Goal: Task Accomplishment & Management: Manage account settings

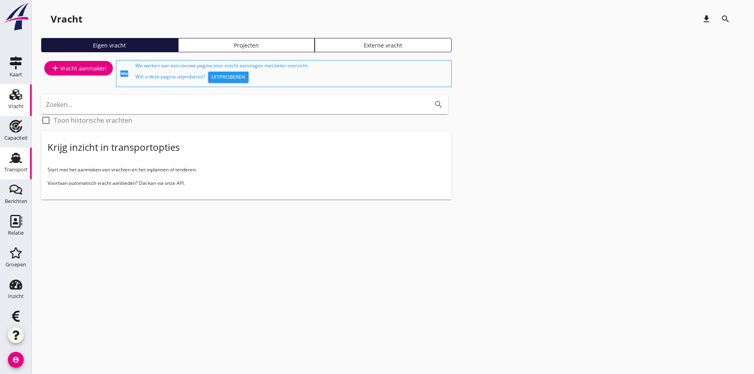
click at [12, 161] on use at bounding box center [16, 158] width 13 height 10
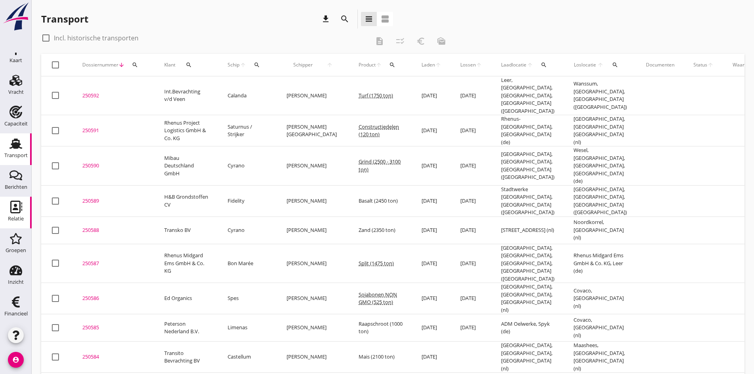
scroll to position [40, 0]
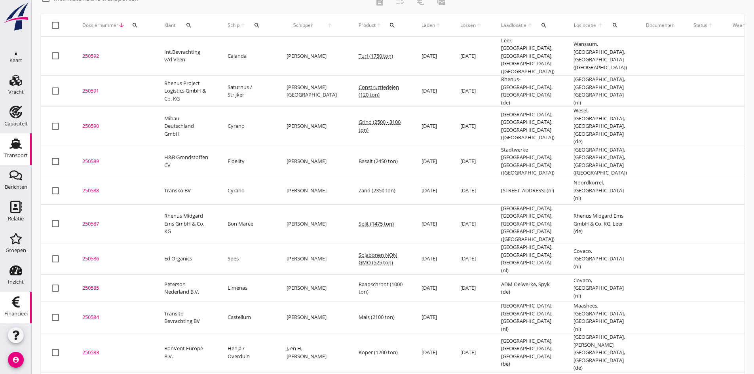
click at [12, 303] on use at bounding box center [16, 301] width 8 height 11
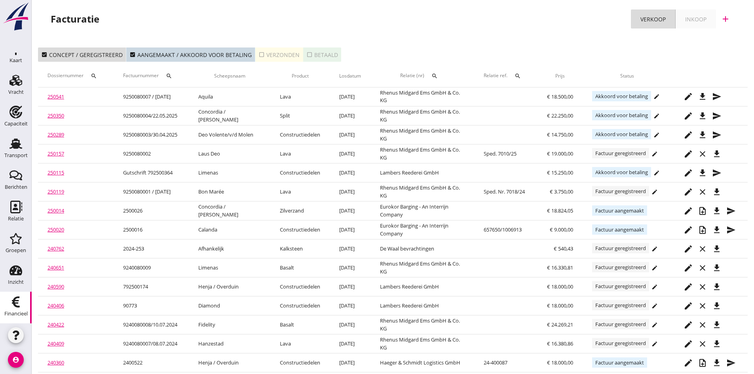
click at [723, 17] on icon "add" at bounding box center [726, 19] width 10 height 10
click at [701, 37] on div "Verkoopfactuur" at bounding box center [720, 39] width 47 height 10
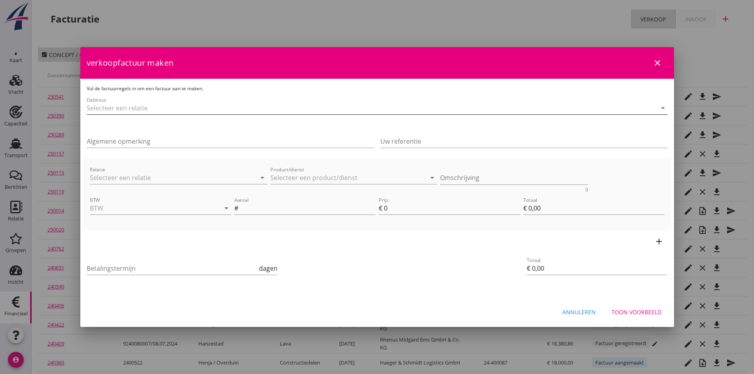
click at [139, 105] on input "Debiteur" at bounding box center [366, 108] width 559 height 13
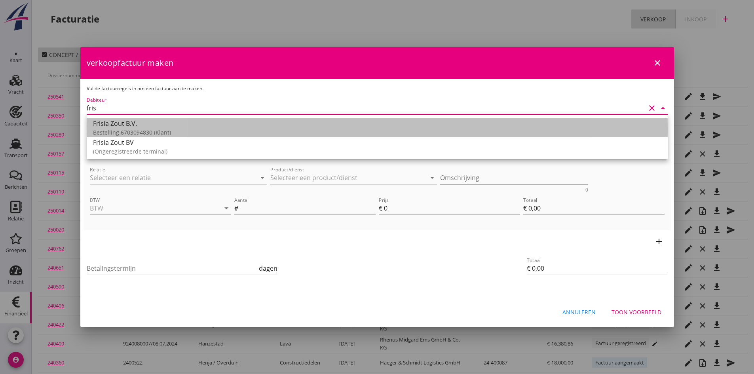
click at [131, 122] on div "Frisia Zout B.V." at bounding box center [377, 124] width 568 height 10
type input "Frisia Zout B.V. (Bestelling 6703094830)"
type input "14"
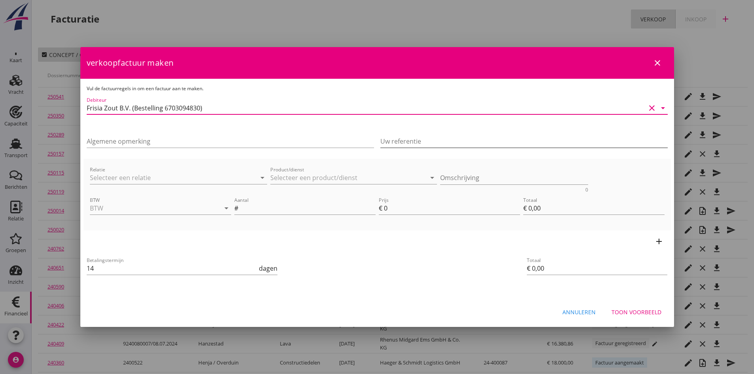
type input "Frisia Zout B.V. (Bestelling 6703094830)"
click at [394, 143] on input "Uw referentie" at bounding box center [523, 141] width 287 height 13
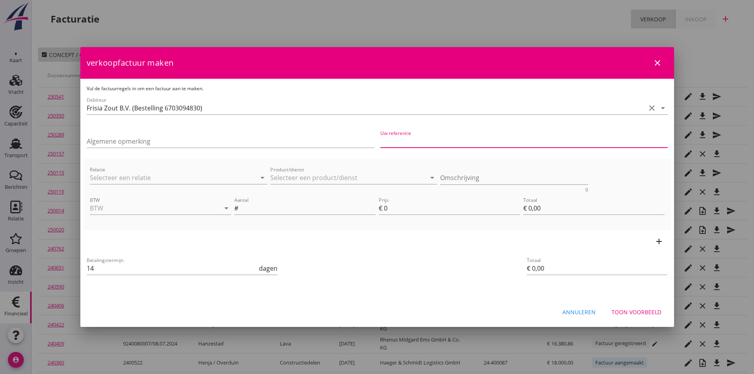
type input "Bestelling 6703094830"
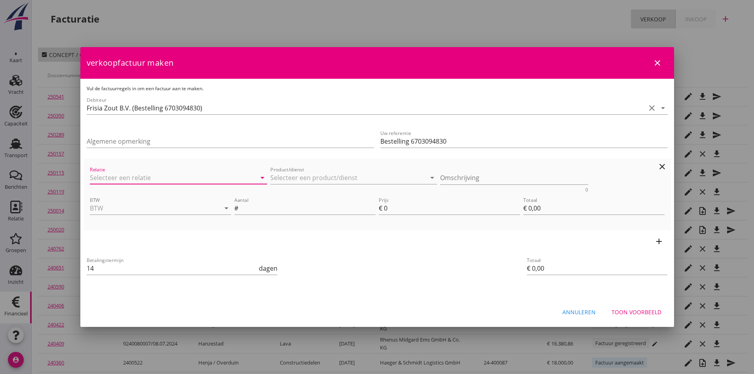
click at [155, 179] on input "Relatie" at bounding box center [168, 177] width 156 height 13
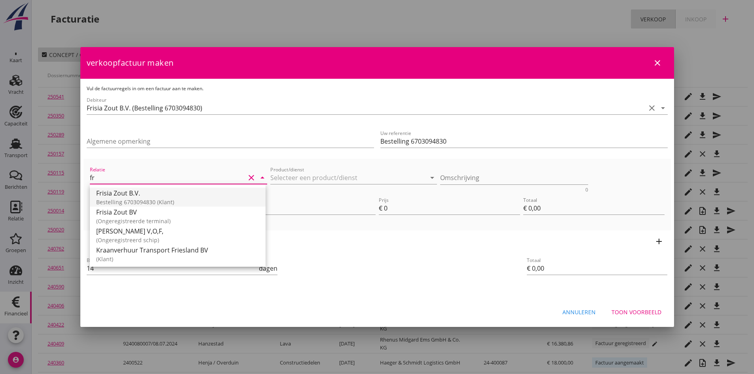
click at [135, 192] on div "Frisia Zout B.V." at bounding box center [177, 193] width 163 height 10
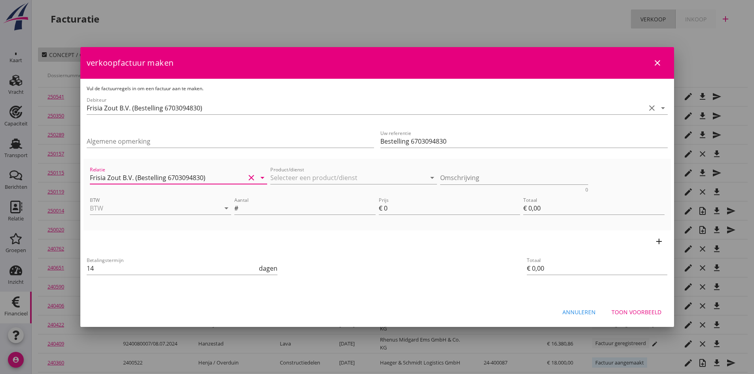
type input "Frisia Zout B.V. (Bestelling 6703094830)"
click at [657, 239] on icon "add" at bounding box center [659, 242] width 10 height 10
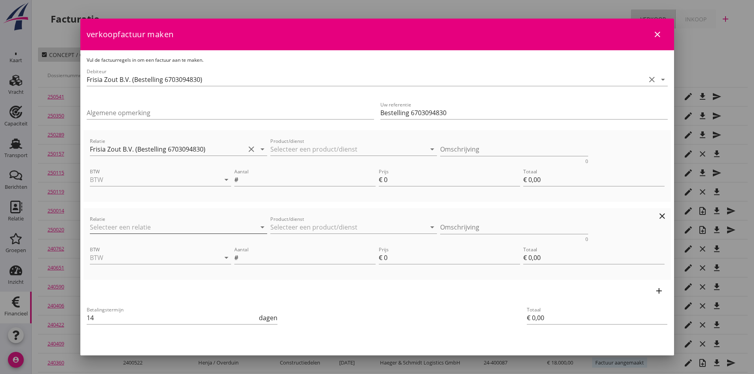
click at [158, 227] on input "Relatie" at bounding box center [168, 227] width 156 height 13
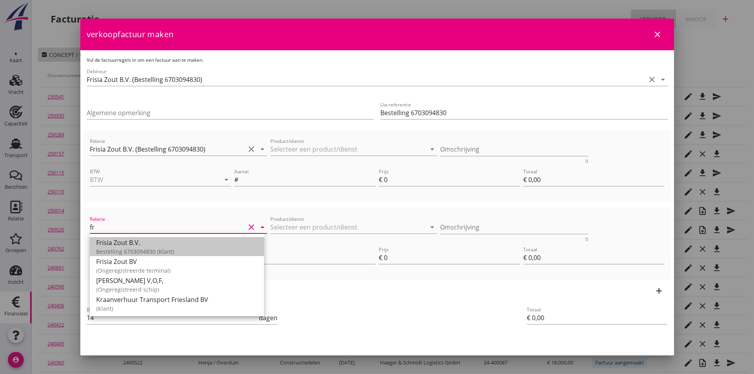
drag, startPoint x: 141, startPoint y: 242, endPoint x: 187, endPoint y: 237, distance: 45.8
click at [142, 242] on div "Frisia Zout B.V." at bounding box center [177, 243] width 162 height 10
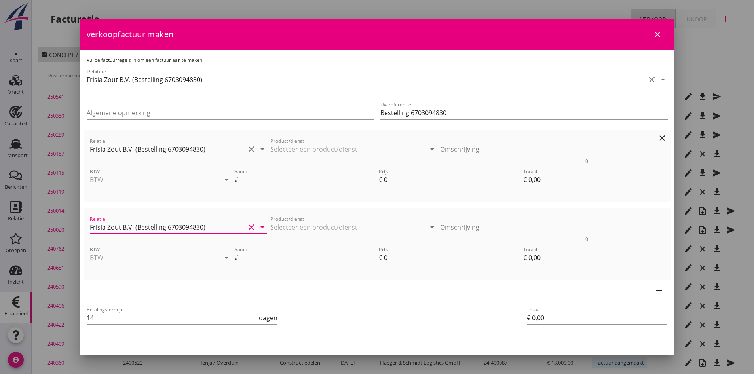
type input "Frisia Zout B.V. (Bestelling 6703094830)"
click at [301, 149] on input "Product/dienst" at bounding box center [348, 149] width 156 height 13
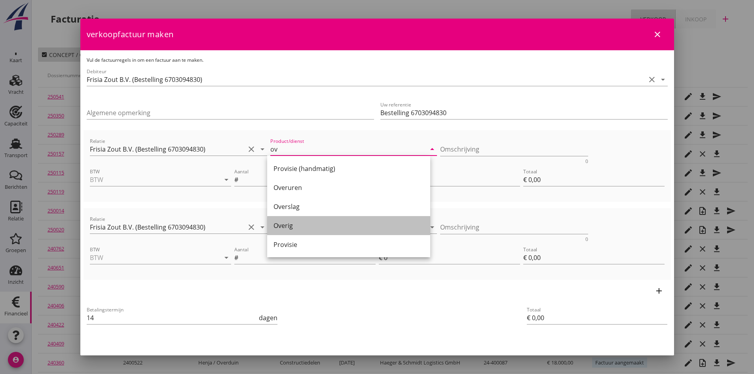
click at [288, 222] on div "Overig" at bounding box center [349, 226] width 150 height 10
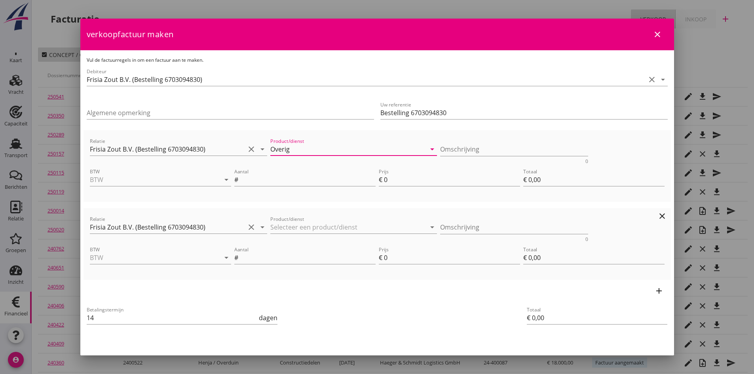
type input "Overig"
click at [290, 220] on div "Product/dienst arrow_drop_down" at bounding box center [353, 228] width 167 height 25
click at [291, 225] on input "Product/dienst" at bounding box center [348, 227] width 156 height 13
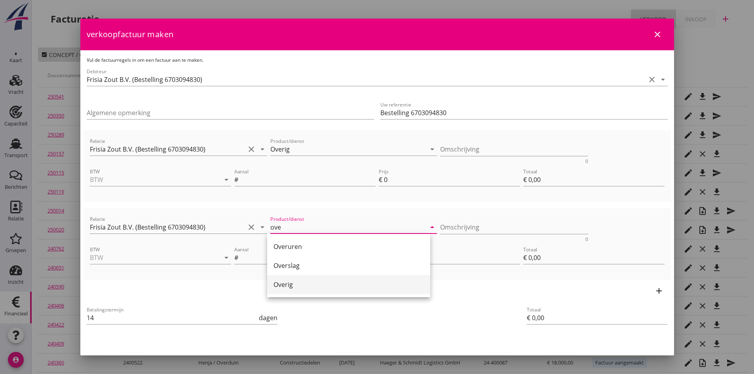
click at [287, 279] on div "Overig" at bounding box center [349, 284] width 150 height 19
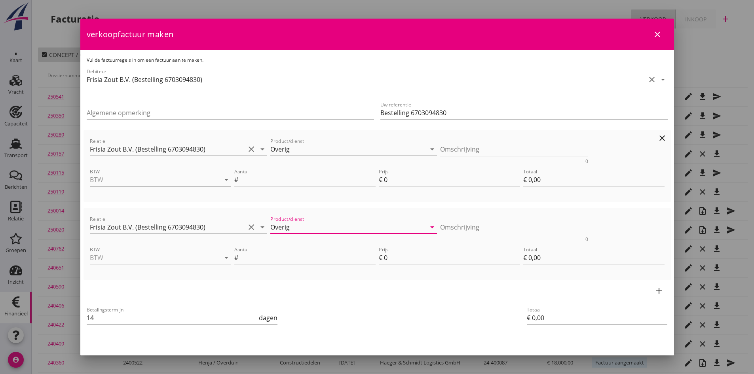
type input "Overig"
click at [126, 175] on input "BTW" at bounding box center [149, 179] width 119 height 13
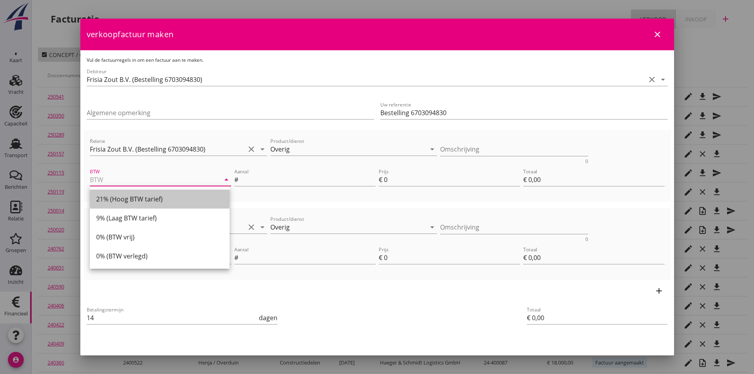
drag, startPoint x: 125, startPoint y: 200, endPoint x: 125, endPoint y: 208, distance: 8.3
click at [125, 200] on div "21% (Hoog BTW tarief)" at bounding box center [159, 199] width 127 height 10
type input "21% (Hoog BTW tarief)"
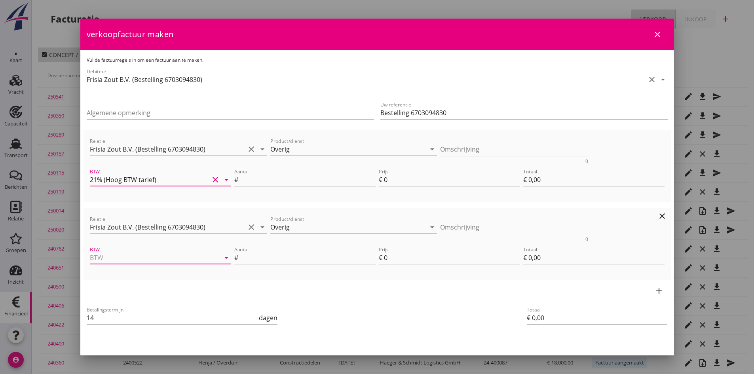
click at [127, 256] on input "BTW" at bounding box center [149, 257] width 119 height 13
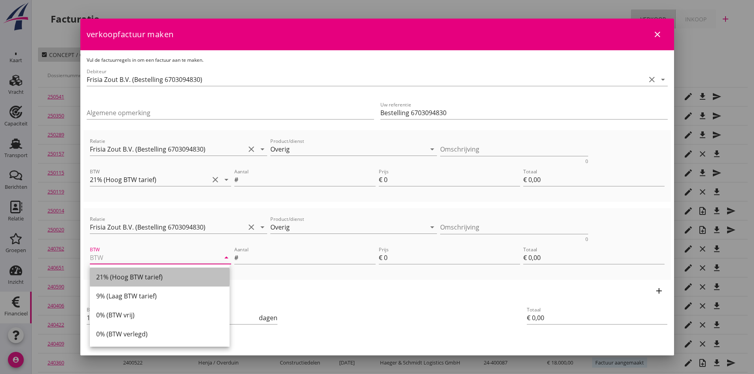
drag, startPoint x: 129, startPoint y: 279, endPoint x: 162, endPoint y: 249, distance: 44.9
click at [129, 278] on div "21% (Hoog BTW tarief)" at bounding box center [159, 277] width 127 height 10
type input "21% (Hoog BTW tarief)"
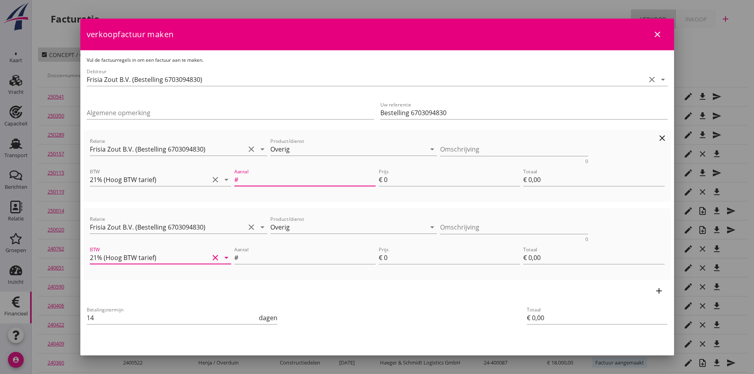
click at [256, 178] on input "Aantal" at bounding box center [308, 179] width 136 height 13
type input "1"
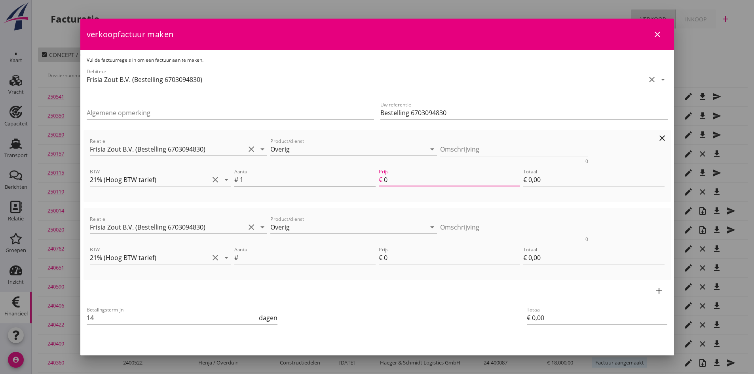
type input "2"
type input "€ 2,00"
type input "21"
type input "€ 21,00"
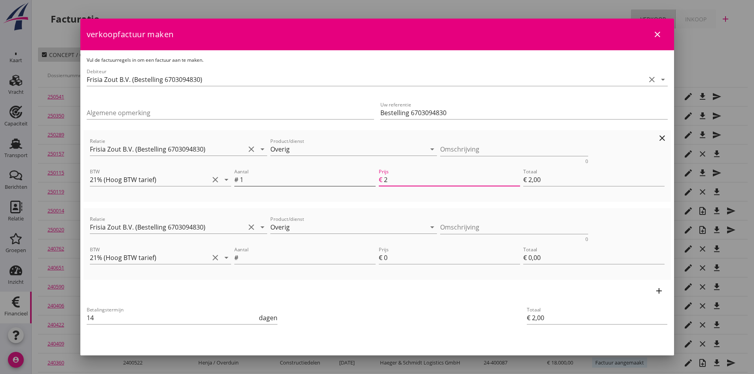
type input "€ 21,00"
type input "215"
type input "€ 215,00"
type input "215"
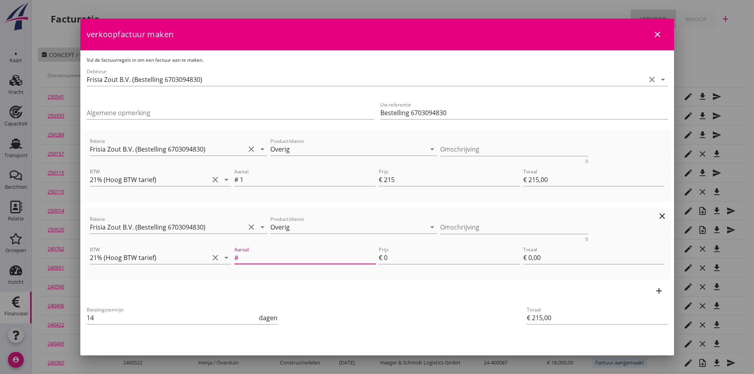
click at [252, 255] on input "Aantal" at bounding box center [308, 257] width 136 height 13
type input "1"
type input "€ 217,00"
type input "2"
type input "€ 2,00"
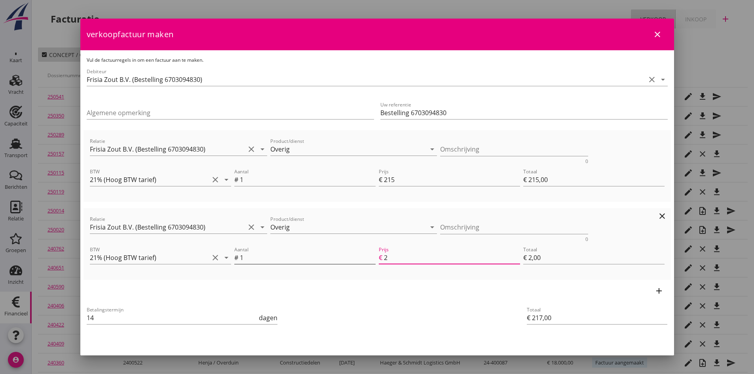
type input "€ 236,00"
type input "21"
type input "€ 21,00"
type input "€ 430,00"
type input "215"
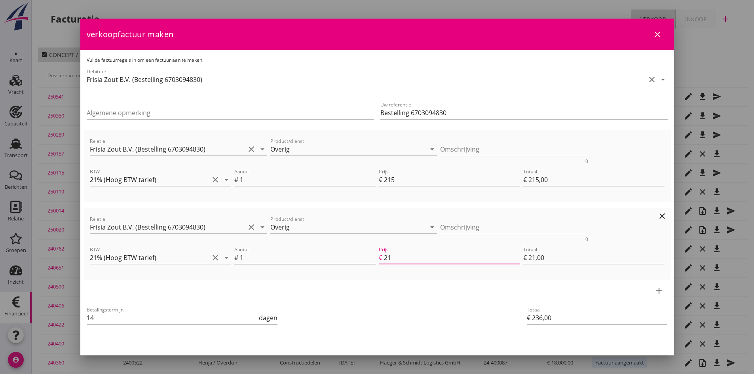
type input "€ 215,00"
type input "215"
click at [446, 148] on textarea "Omschrijving" at bounding box center [514, 149] width 148 height 13
type textarea "ijken m/s Marélie [DATE]"
click at [464, 226] on textarea "Omschrijving" at bounding box center [514, 227] width 148 height 13
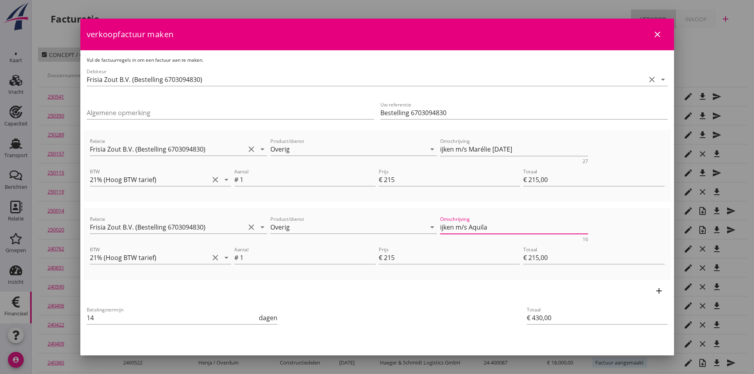
type textarea "ijken m/s Aquila"
click at [654, 291] on icon "add" at bounding box center [659, 291] width 10 height 10
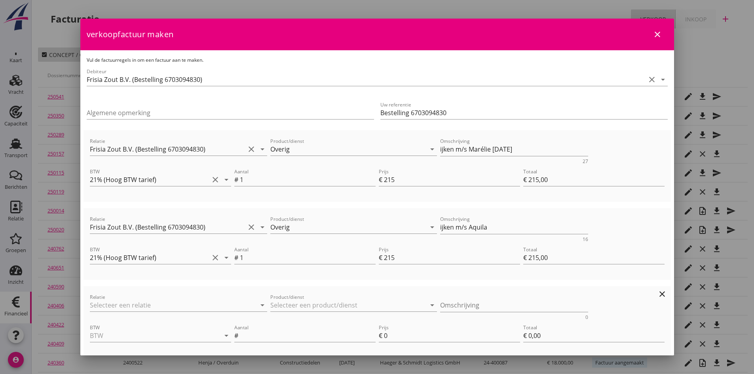
scroll to position [79, 0]
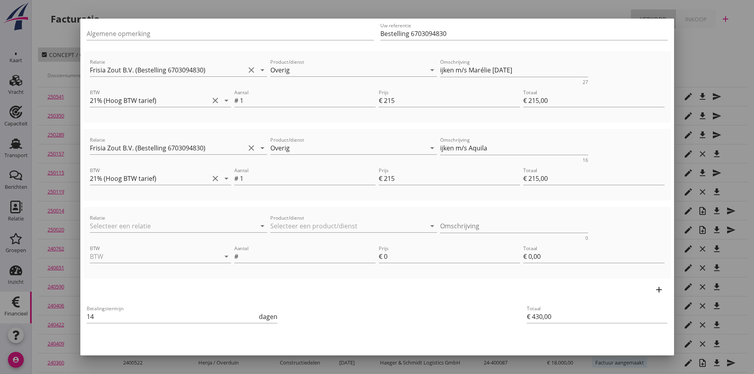
click at [654, 290] on icon "add" at bounding box center [659, 290] width 10 height 10
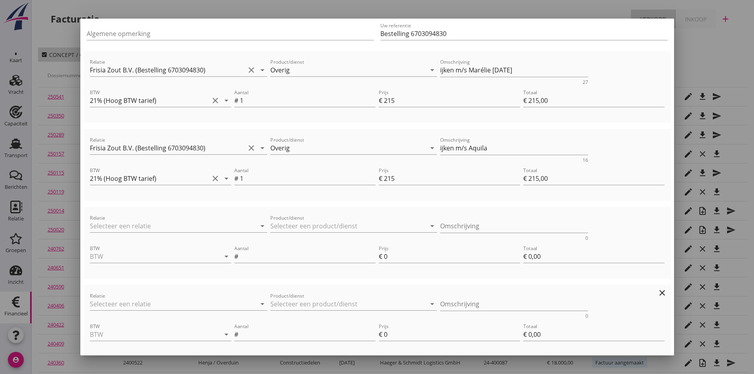
scroll to position [158, 0]
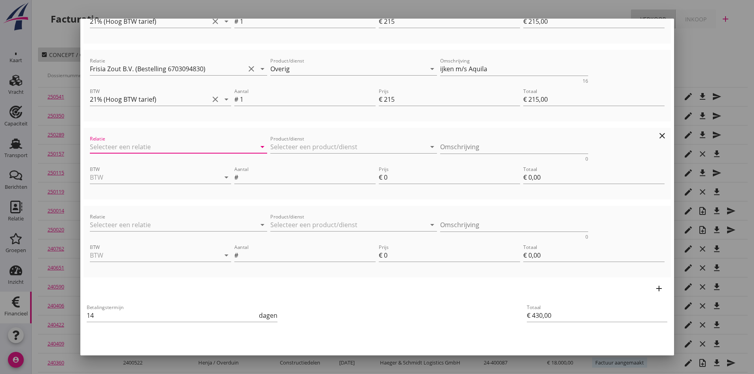
click at [129, 151] on input "Relatie" at bounding box center [168, 147] width 156 height 13
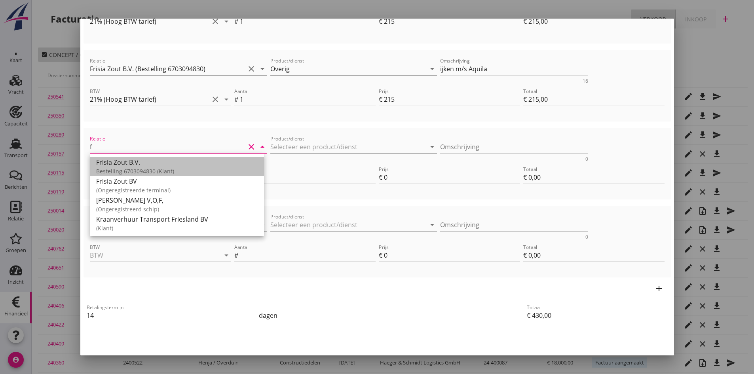
click at [124, 167] on div "Frisia Zout B.V." at bounding box center [177, 163] width 162 height 10
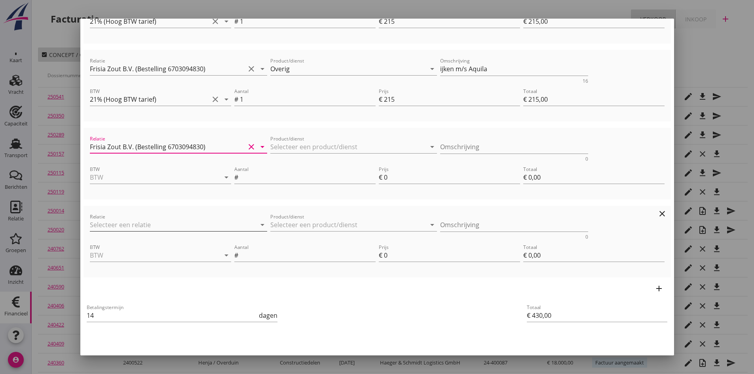
type input "Frisia Zout B.V. (Bestelling 6703094830)"
click at [116, 224] on input "Relatie" at bounding box center [168, 225] width 156 height 13
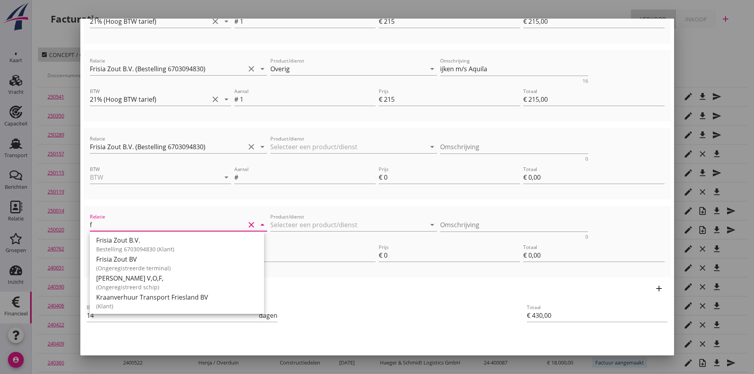
click at [118, 243] on div "Frisia Zout B.V." at bounding box center [177, 241] width 162 height 10
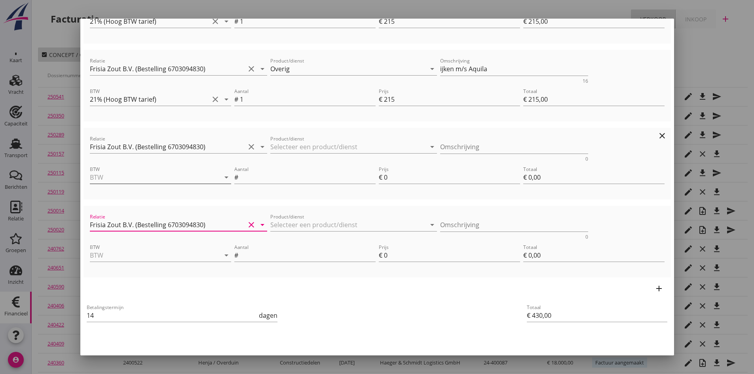
type input "Frisia Zout B.V. (Bestelling 6703094830)"
click at [128, 181] on input "BTW" at bounding box center [149, 177] width 119 height 13
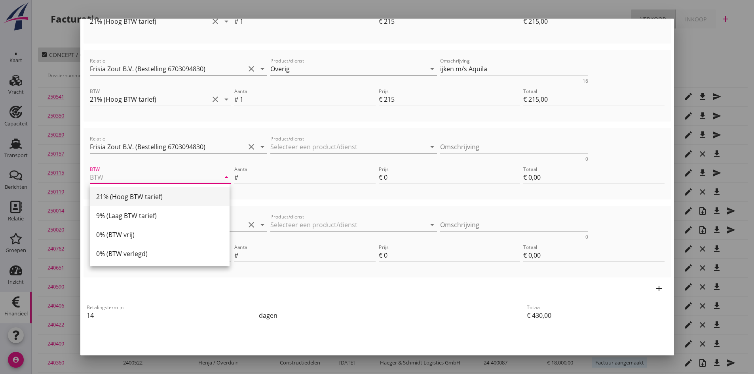
click at [122, 198] on div "21% (Hoog BTW tarief)" at bounding box center [159, 197] width 127 height 10
type input "21% (Hoog BTW tarief)"
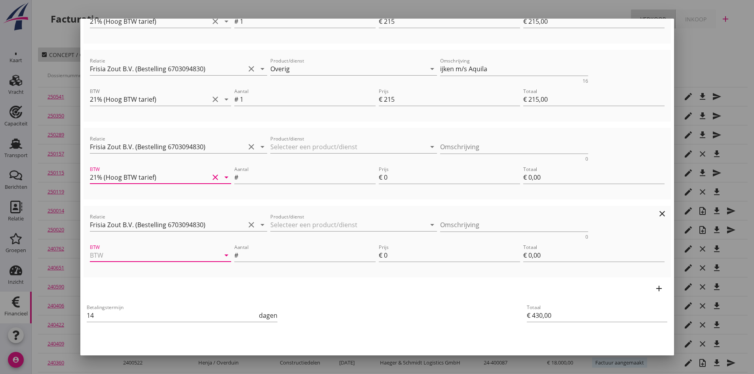
click at [112, 257] on input "BTW" at bounding box center [149, 255] width 119 height 13
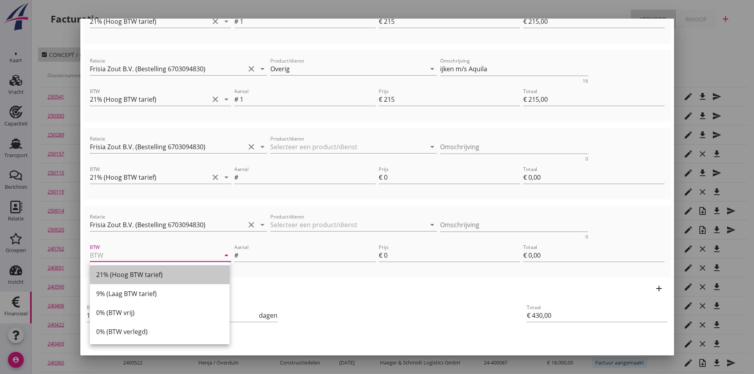
drag, startPoint x: 116, startPoint y: 272, endPoint x: 137, endPoint y: 255, distance: 26.7
click at [117, 272] on div "21% (Hoog BTW tarief)" at bounding box center [159, 275] width 127 height 10
type input "21% (Hoog BTW tarief)"
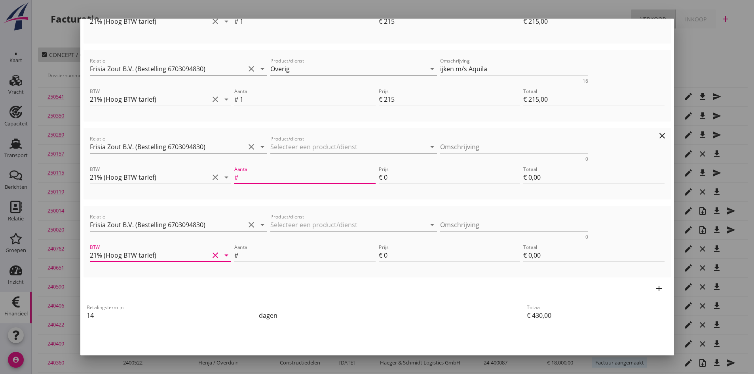
click at [247, 176] on input "Aantal" at bounding box center [308, 177] width 136 height 13
type input "1"
type input "2"
type input "€ 432,00"
type input "€ 2,00"
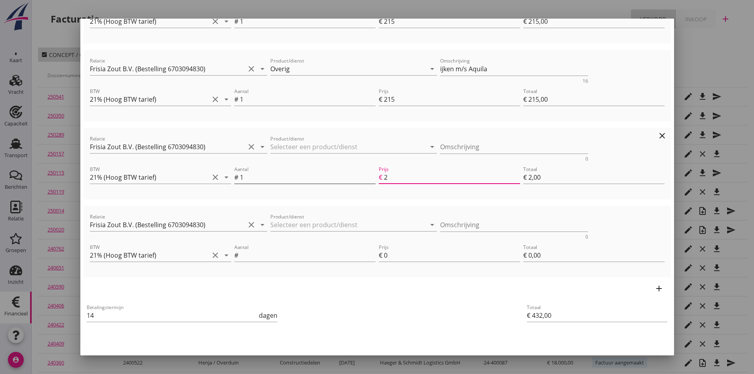
type input "21"
type input "€ 451,00"
type input "€ 21,00"
type input "€ 645,00"
type input "215"
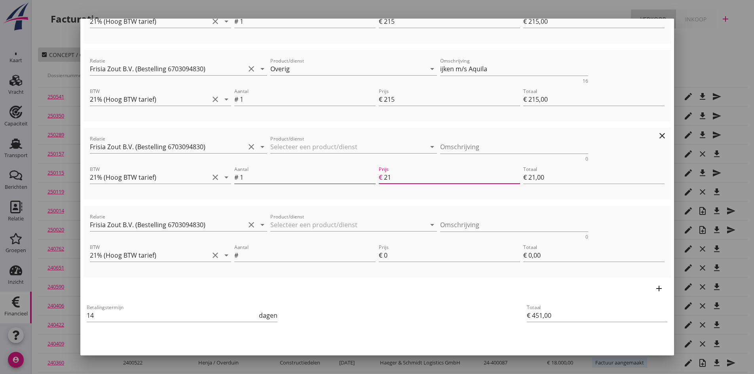
type input "€ 215,00"
type input "215"
click at [285, 145] on input "Product/dienst" at bounding box center [348, 147] width 156 height 13
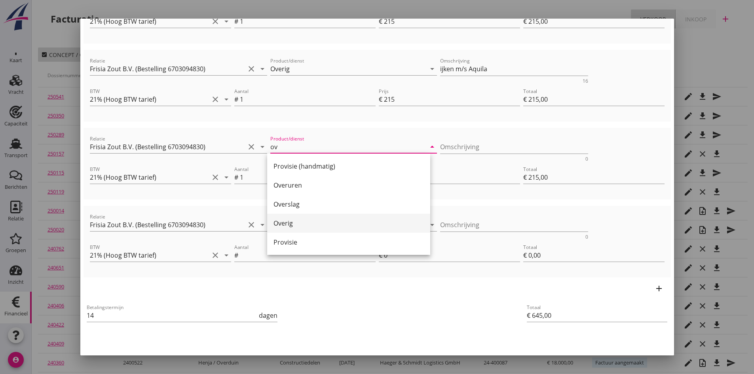
click at [287, 222] on div "Overig" at bounding box center [349, 224] width 150 height 10
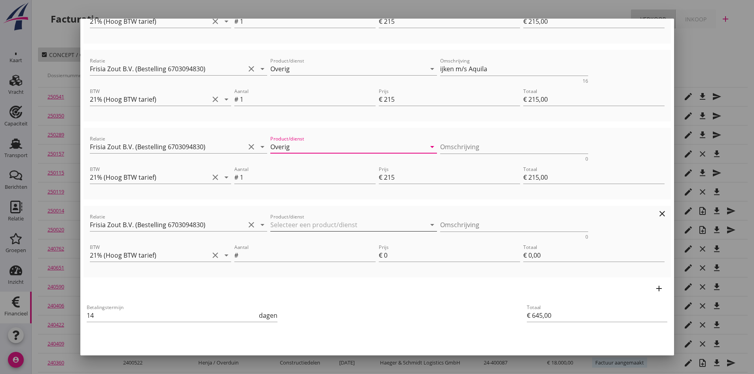
type input "Overig"
click at [287, 224] on input "Product/dienst" at bounding box center [348, 225] width 156 height 13
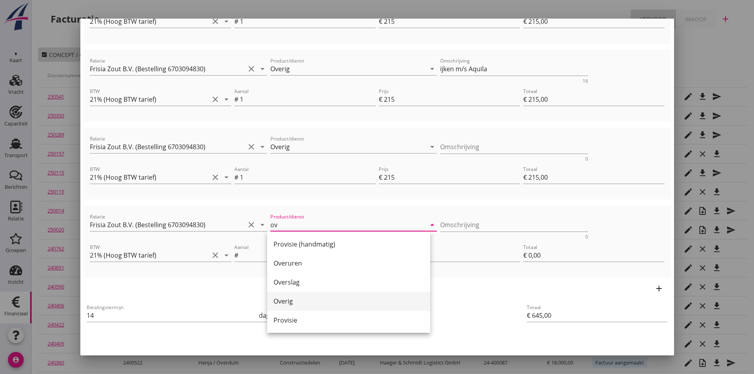
click at [288, 300] on div "Overig" at bounding box center [349, 301] width 150 height 10
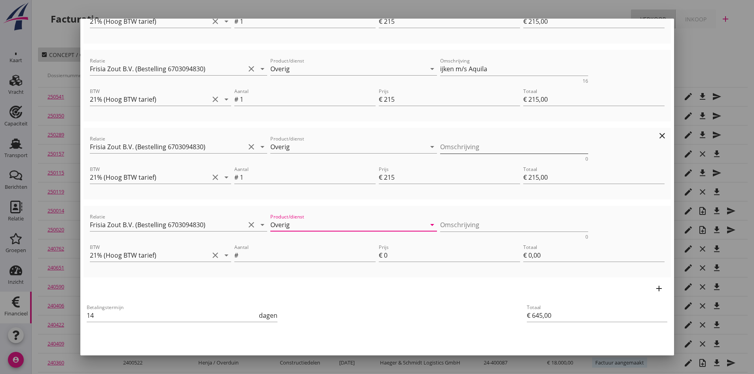
type input "Overig"
click at [440, 150] on textarea "Omschrijving" at bounding box center [514, 147] width 148 height 13
type textarea "ijken m/s Nomadis"
click at [272, 259] on input "Aantal" at bounding box center [308, 255] width 136 height 13
type input "1"
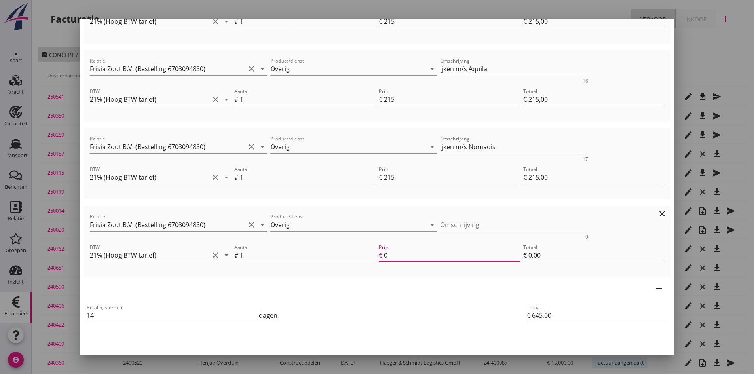
type input "2"
type input "€ 647,00"
type input "€ 2,00"
type input "21"
type input "€ 666,00"
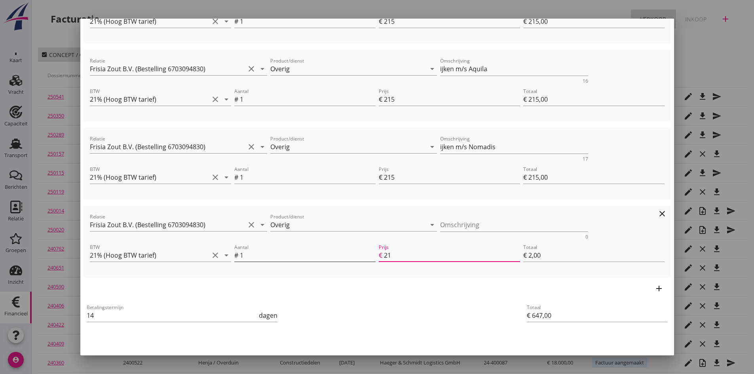
type input "€ 21,00"
type input "215"
type input "€ 860,00"
type input "€ 215,00"
type input "215"
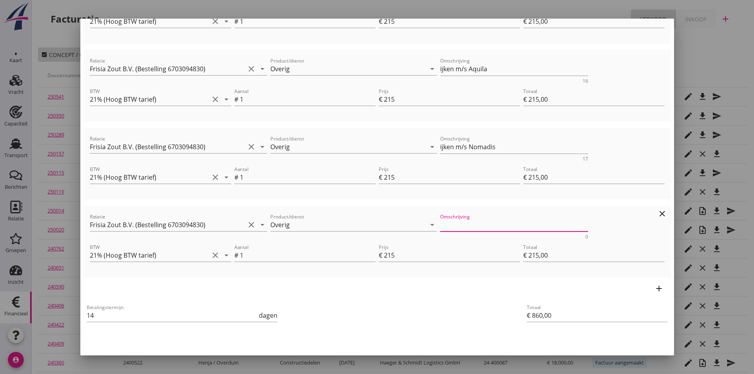
click at [440, 223] on textarea "Omschrijving" at bounding box center [514, 225] width 148 height 13
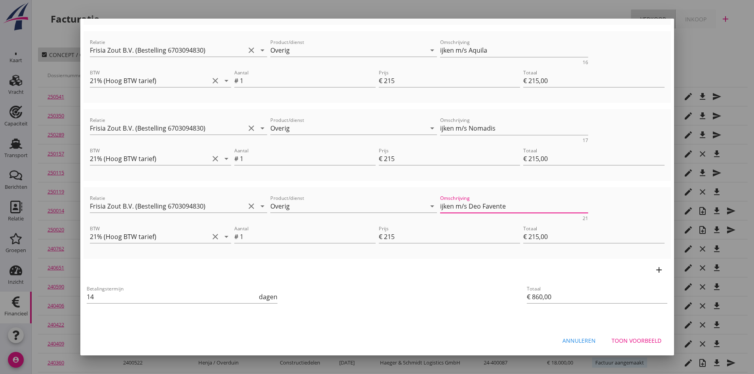
type textarea "ijken m/s Deo Favente"
click at [635, 338] on div "Toon voorbeeld" at bounding box center [637, 340] width 50 height 8
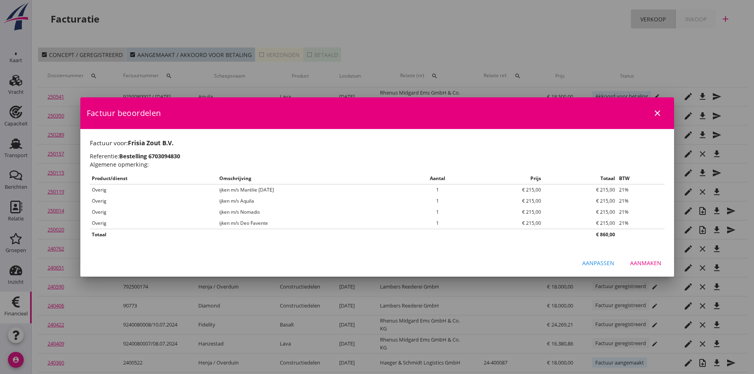
scroll to position [0, 0]
click at [597, 264] on div "Aanpassen" at bounding box center [598, 263] width 32 height 8
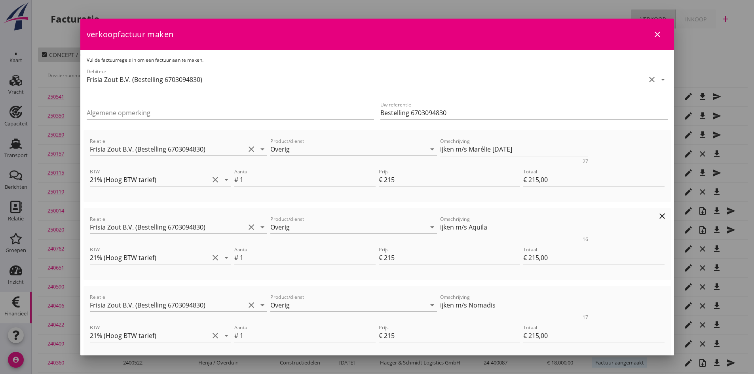
click at [506, 229] on textarea "ijken m/s Aquila" at bounding box center [514, 227] width 148 height 13
type textarea "ijken m/s Aquila [DATE]"
click at [515, 305] on textarea "ijken m/s Nomadis" at bounding box center [514, 305] width 148 height 13
type textarea "ijken m/s Nomadis [DATE]"
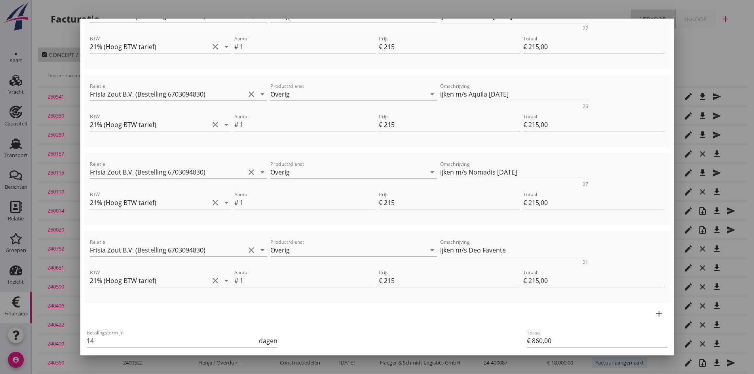
scroll to position [143, 0]
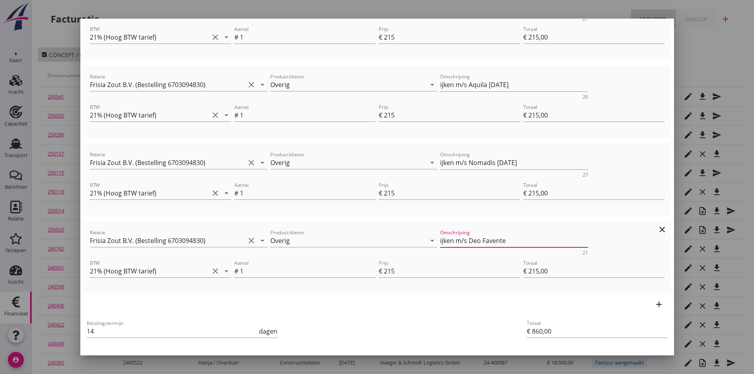
click at [522, 241] on textarea "ijken m/s Deo Favente" at bounding box center [514, 240] width 148 height 13
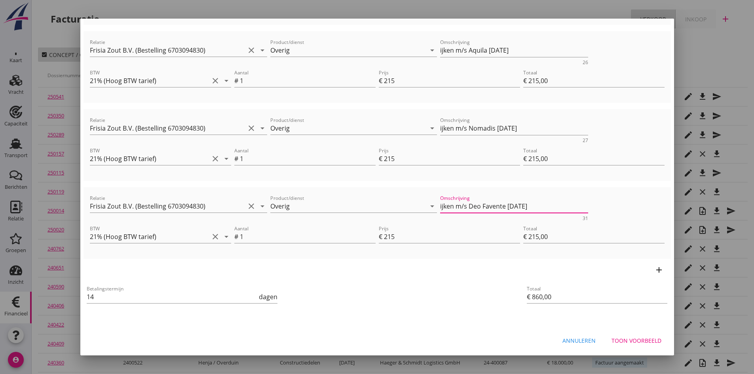
type textarea "ijken m/s Deo Favente [DATE]"
click at [629, 342] on div "Toon voorbeeld" at bounding box center [637, 340] width 50 height 8
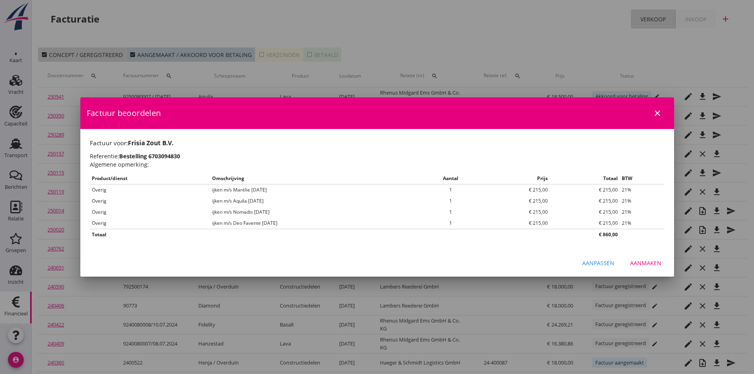
scroll to position [0, 0]
click at [639, 263] on div "Aanmaken" at bounding box center [645, 263] width 31 height 8
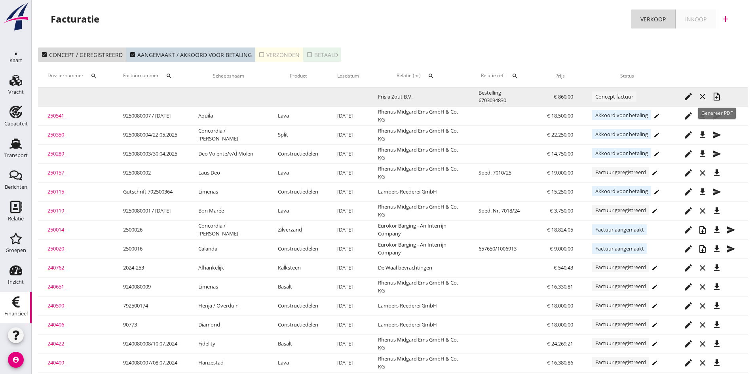
click at [718, 96] on icon "note_add" at bounding box center [717, 97] width 10 height 10
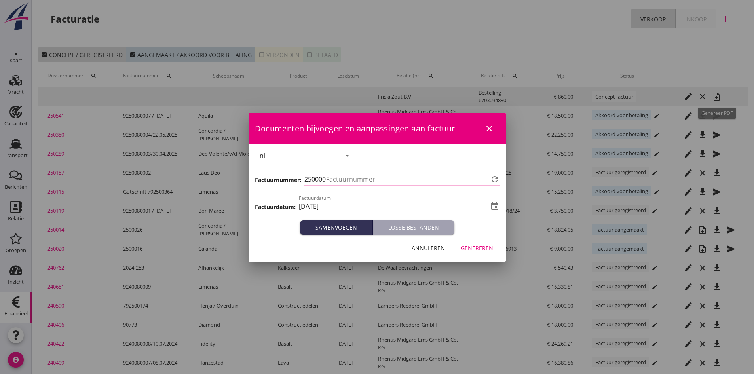
type input "725"
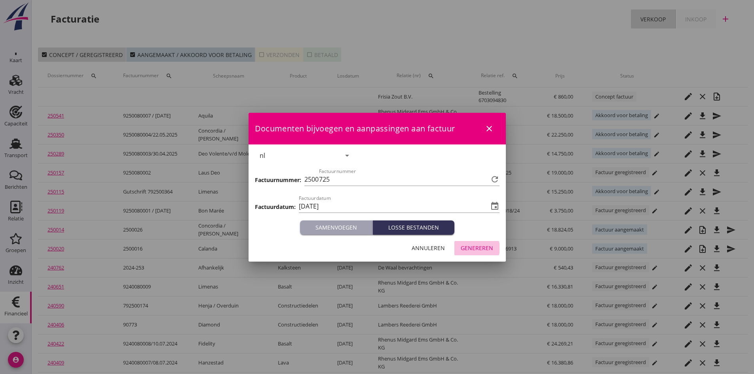
click at [469, 246] on div "Genereren" at bounding box center [477, 248] width 32 height 8
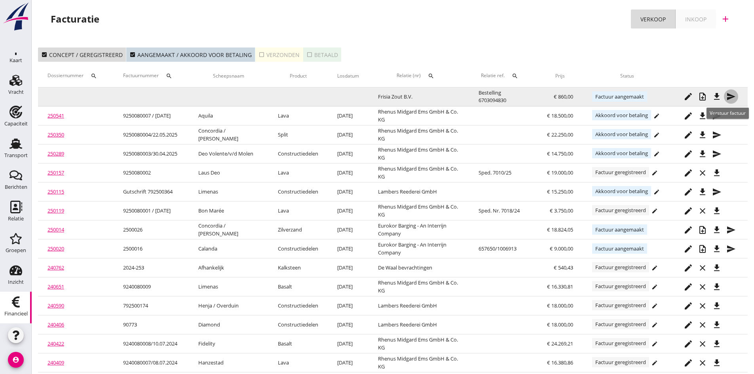
click at [730, 95] on icon "send" at bounding box center [731, 97] width 10 height 10
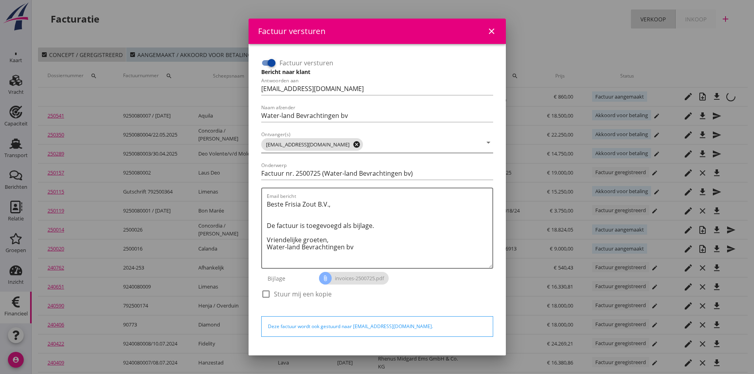
click at [353, 144] on icon "cancel" at bounding box center [357, 145] width 8 height 8
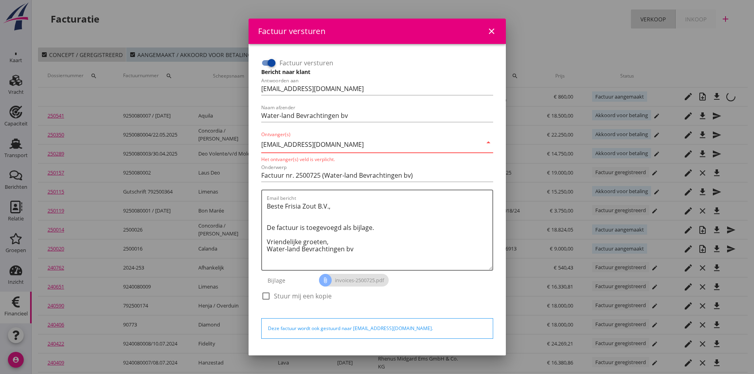
type input "[EMAIL_ADDRESS][DOMAIN_NAME]"
click at [435, 304] on div "check_box_outline_blank Stuur mij een kopie" at bounding box center [377, 300] width 232 height 21
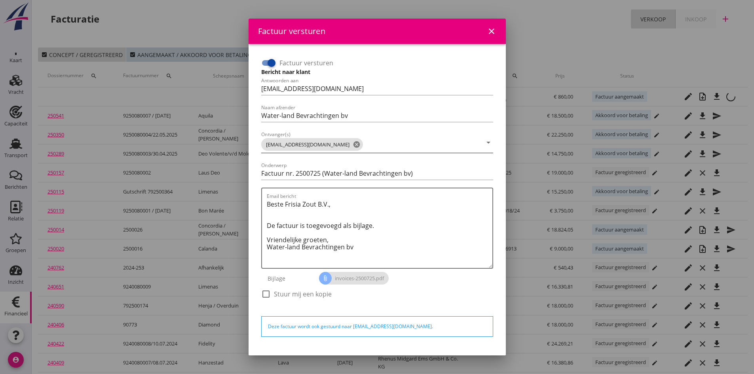
scroll to position [23, 0]
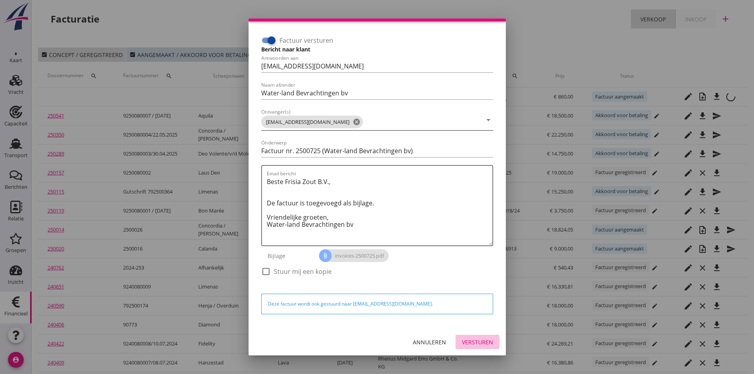
click at [464, 341] on div "Versturen" at bounding box center [477, 342] width 31 height 8
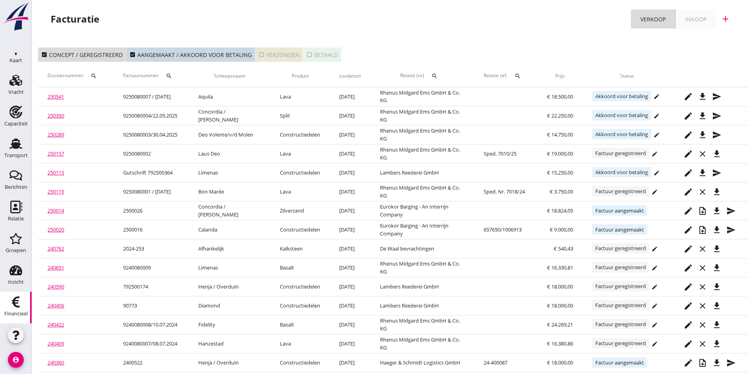
click at [267, 54] on div "check_box_outline_blank Verzonden" at bounding box center [278, 55] width 41 height 8
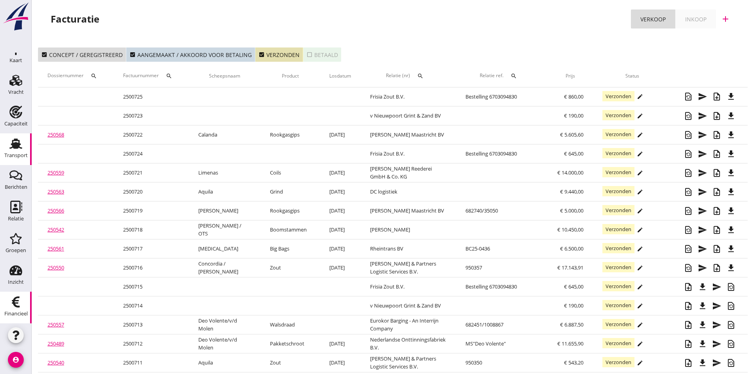
click at [15, 142] on icon "Transport" at bounding box center [16, 143] width 13 height 13
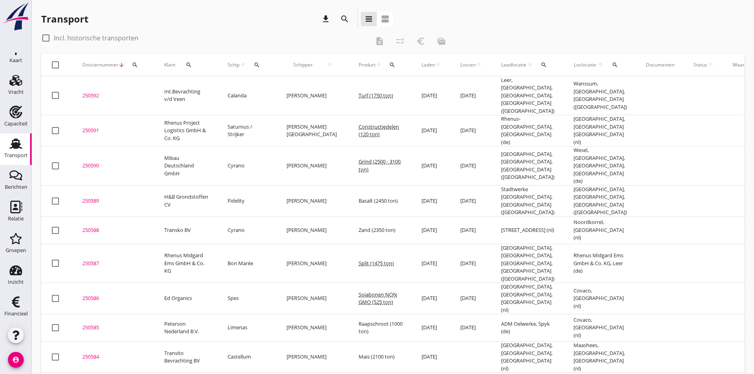
click at [86, 260] on div "250587" at bounding box center [113, 264] width 63 height 8
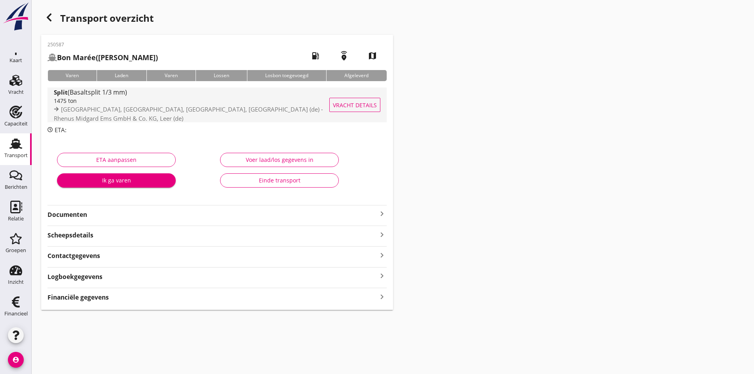
click at [90, 99] on div "1475 ton" at bounding box center [198, 101] width 289 height 8
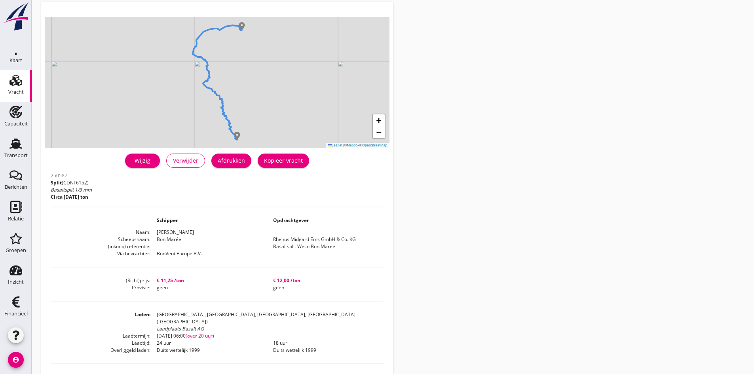
scroll to position [79, 0]
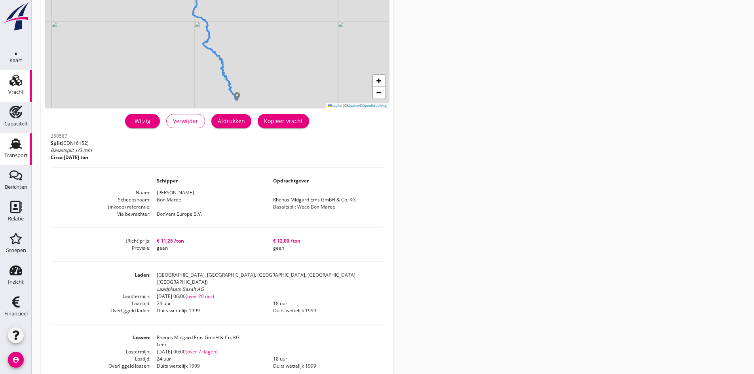
click at [10, 146] on use at bounding box center [16, 144] width 13 height 10
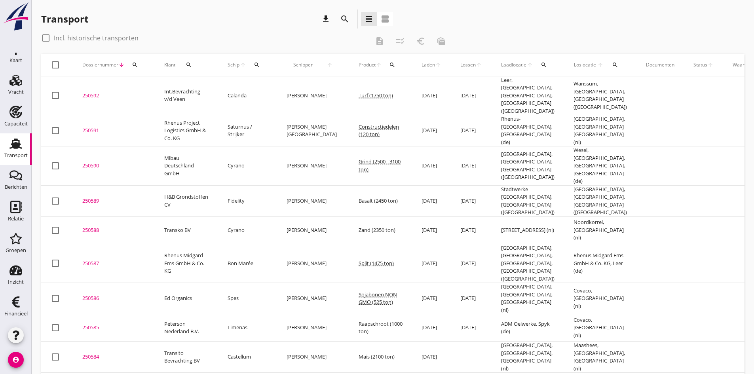
click at [93, 226] on div "250588" at bounding box center [113, 230] width 63 height 8
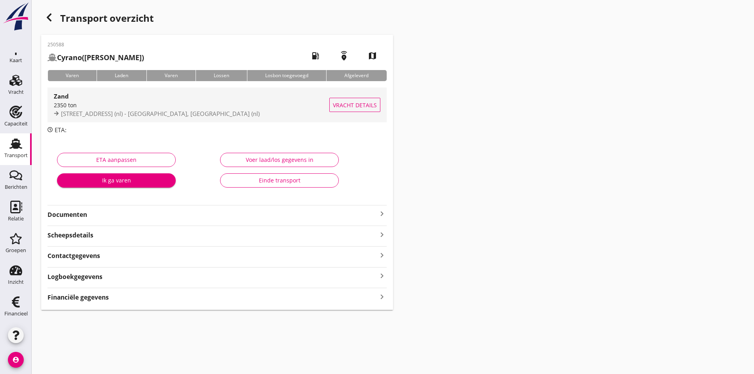
click at [68, 108] on div "2350 ton" at bounding box center [192, 105] width 276 height 8
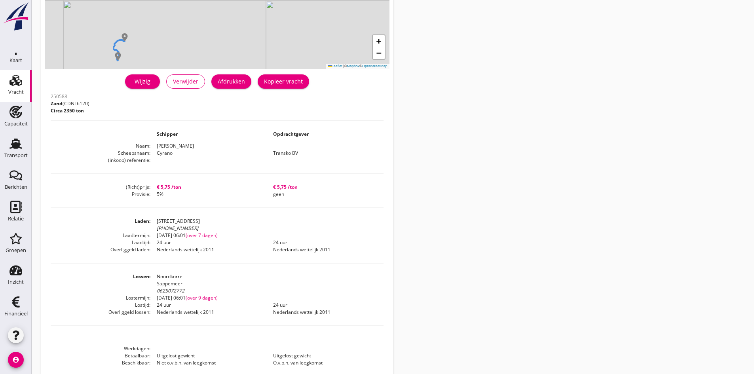
scroll to position [158, 0]
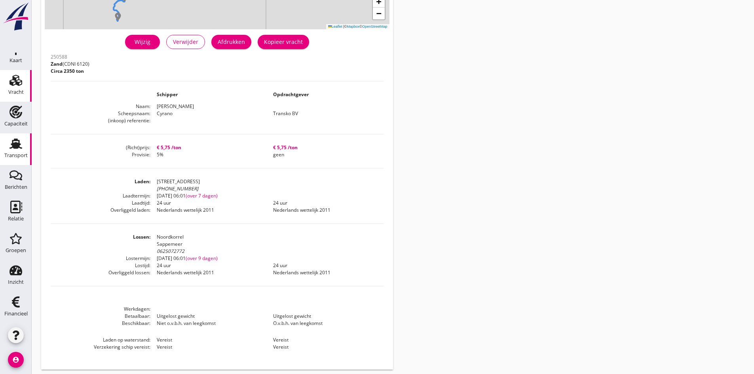
click at [14, 146] on use at bounding box center [16, 144] width 13 height 10
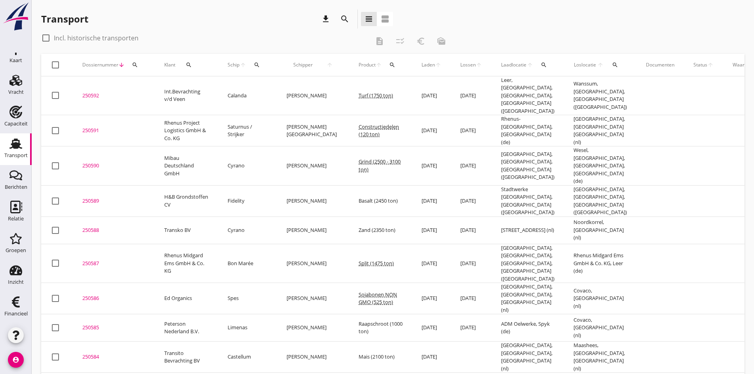
click at [91, 197] on div "250589" at bounding box center [113, 201] width 63 height 8
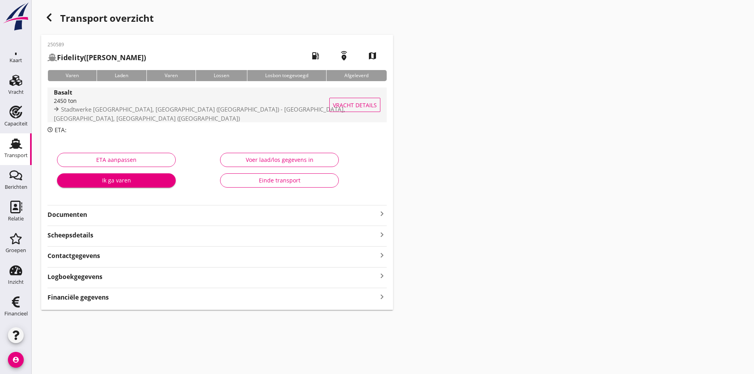
click at [69, 105] on div "2450 ton" at bounding box center [201, 101] width 295 height 8
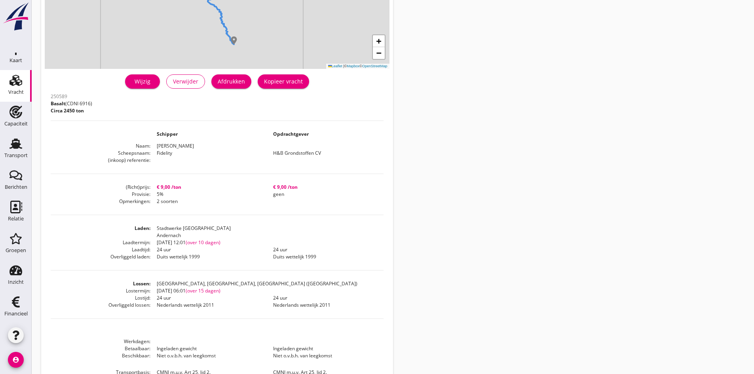
scroll to position [149, 0]
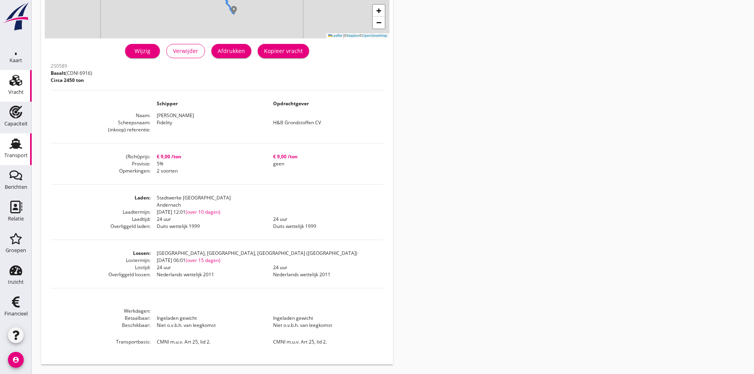
click at [11, 145] on use at bounding box center [16, 144] width 13 height 10
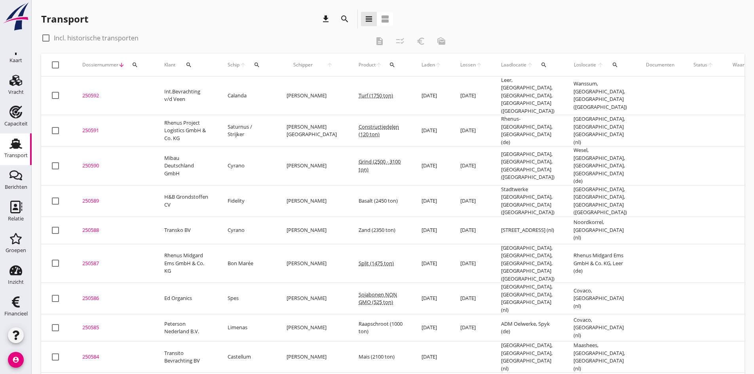
click at [93, 162] on div "250590" at bounding box center [113, 166] width 63 height 8
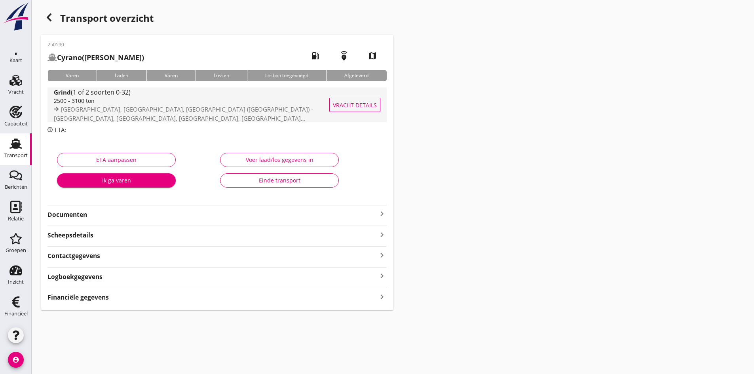
click at [71, 100] on div "2500 - 3100 ton" at bounding box center [204, 101] width 300 height 8
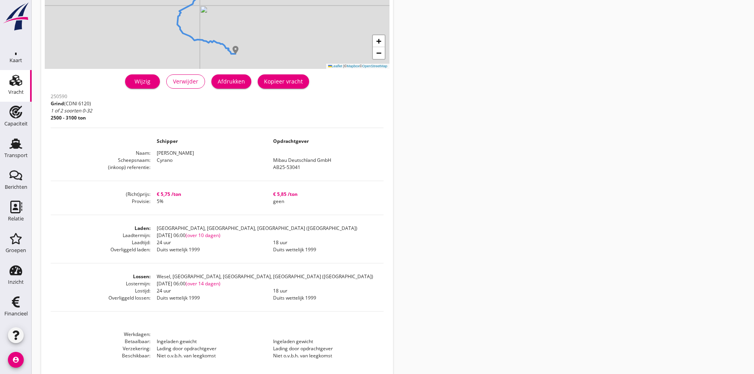
scroll to position [142, 0]
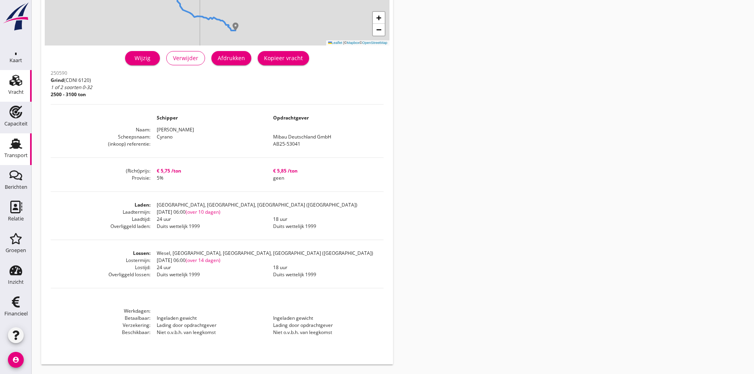
click at [15, 147] on use at bounding box center [16, 144] width 13 height 10
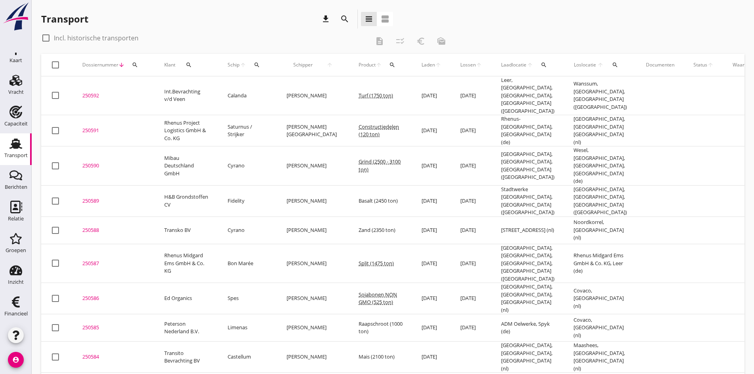
click at [85, 127] on div "250591" at bounding box center [113, 131] width 63 height 8
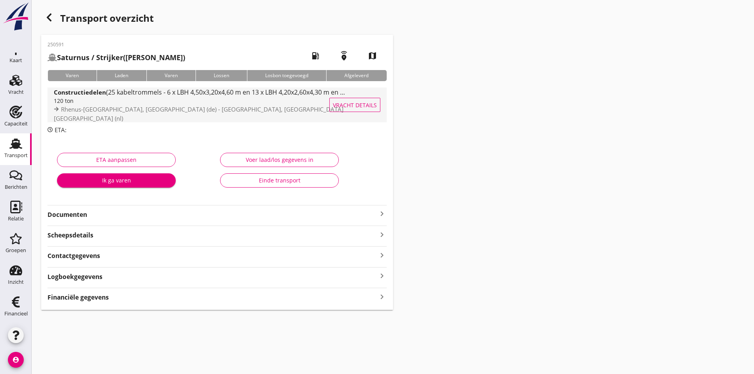
click at [70, 104] on div "120 ton" at bounding box center [200, 101] width 292 height 8
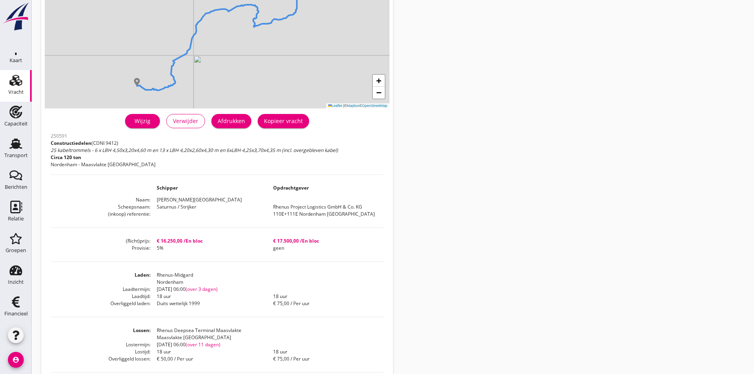
scroll to position [119, 0]
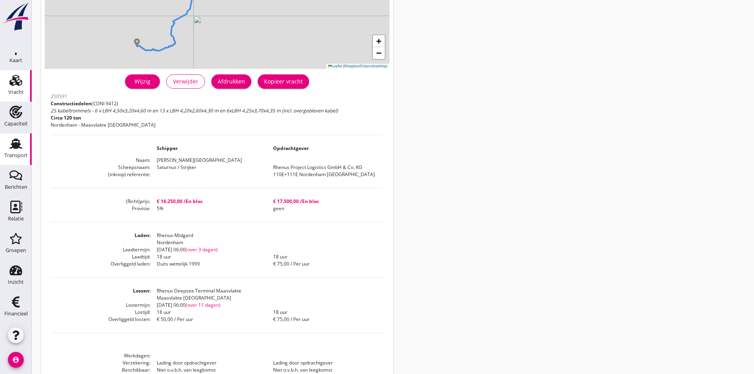
click at [10, 142] on use at bounding box center [16, 144] width 13 height 10
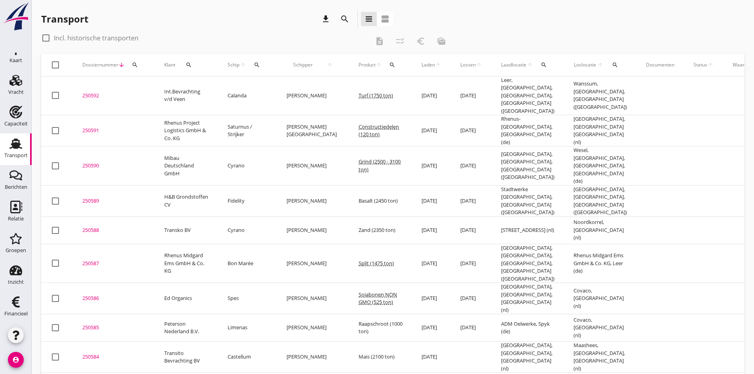
click at [94, 92] on div "250592" at bounding box center [113, 96] width 63 height 8
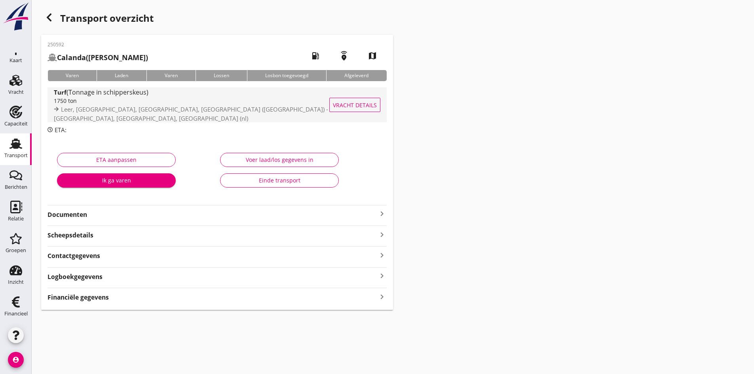
click at [80, 105] on div "1750 ton" at bounding box center [201, 101] width 295 height 8
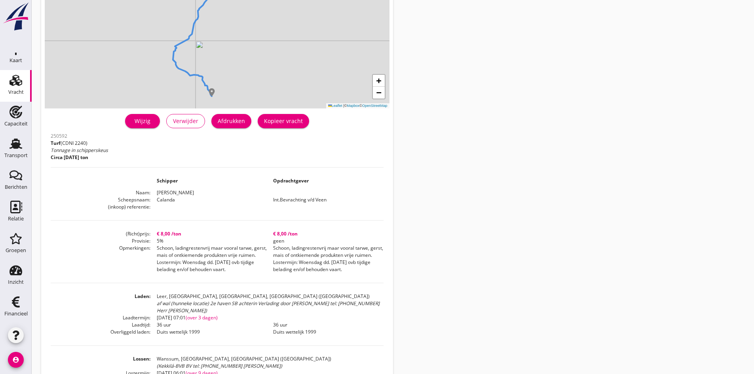
scroll to position [119, 0]
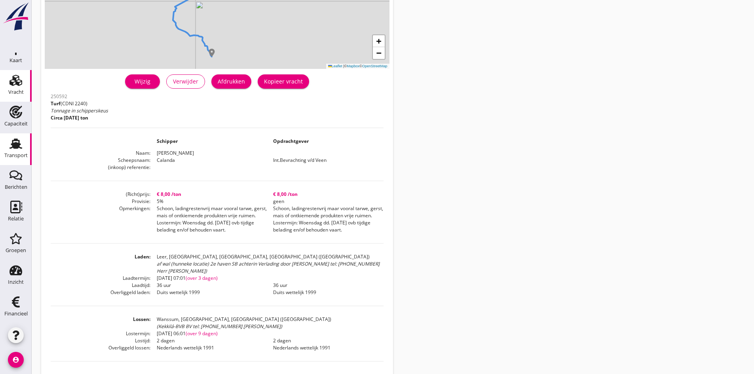
click at [16, 148] on icon "Transport" at bounding box center [16, 143] width 13 height 13
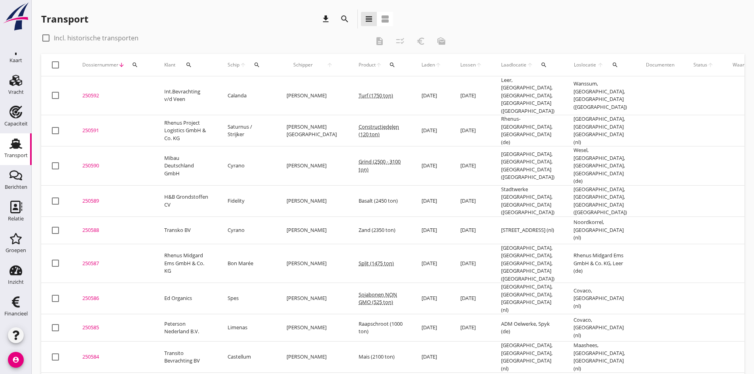
drag, startPoint x: 9, startPoint y: 146, endPoint x: 13, endPoint y: 146, distance: 4.8
click at [10, 146] on icon "Transport" at bounding box center [16, 143] width 13 height 13
click at [256, 65] on icon "search" at bounding box center [257, 65] width 6 height 6
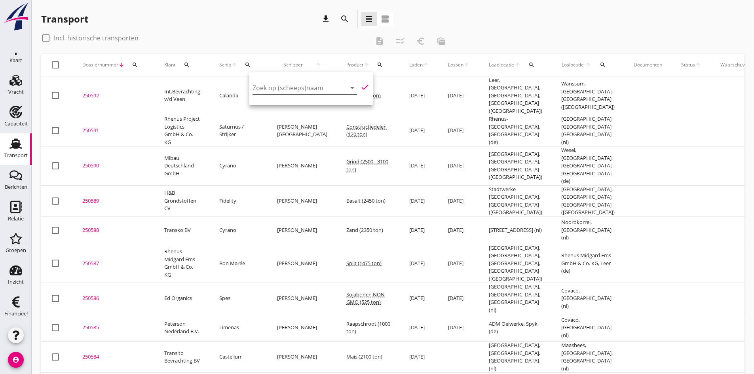
click at [260, 86] on input "Zoek op (scheeps)naam" at bounding box center [294, 88] width 82 height 13
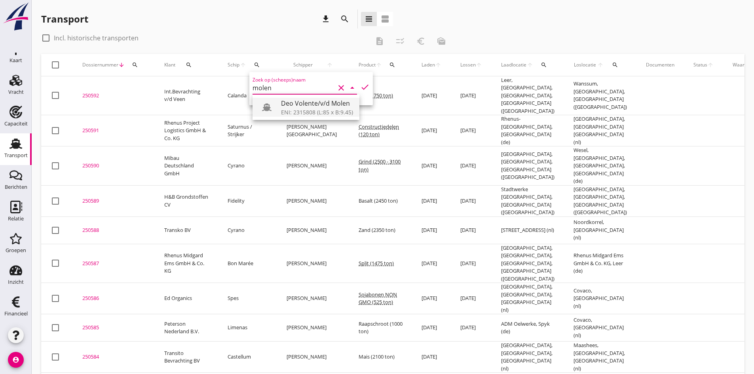
click at [292, 108] on div "Deo Volente/v/d Molen" at bounding box center [317, 104] width 72 height 10
click at [360, 87] on icon "check" at bounding box center [365, 87] width 10 height 10
type input "Deo Volente/v/d Molen"
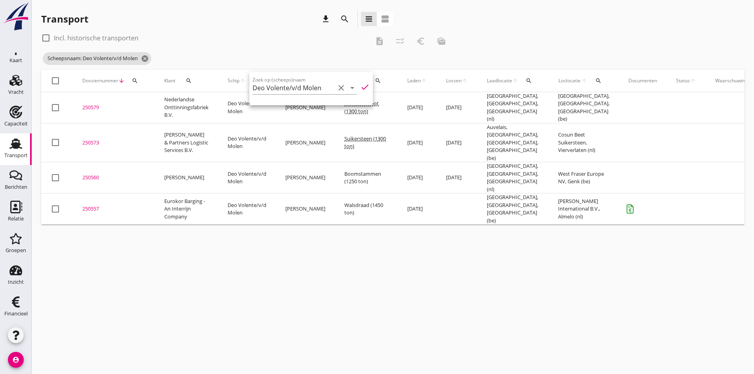
click at [279, 229] on div "cancel You are impersonating another user. Transport download search view_headl…" at bounding box center [393, 187] width 722 height 374
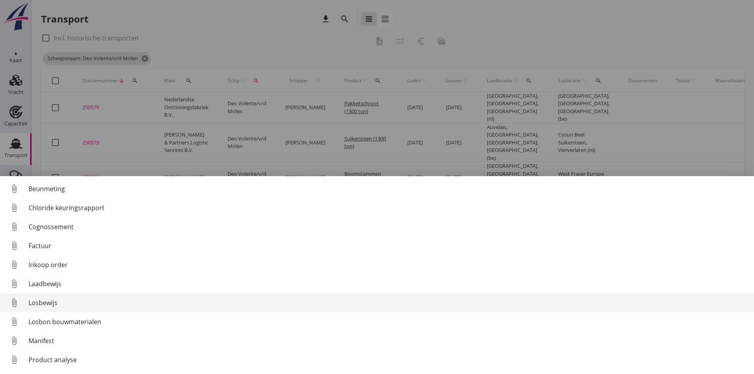
click at [44, 300] on div "Losbewijs" at bounding box center [388, 303] width 719 height 10
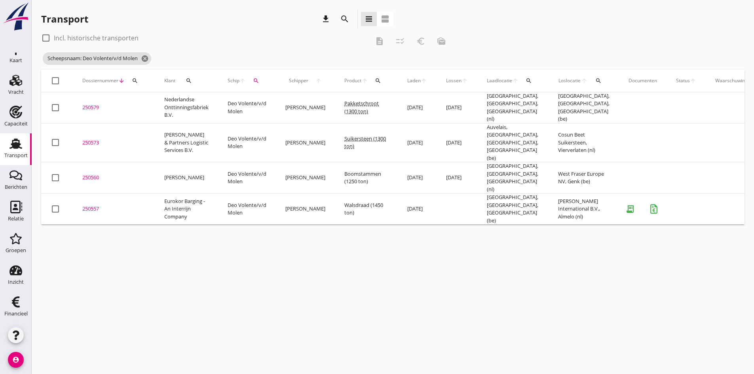
click at [93, 205] on div "250557" at bounding box center [113, 209] width 63 height 8
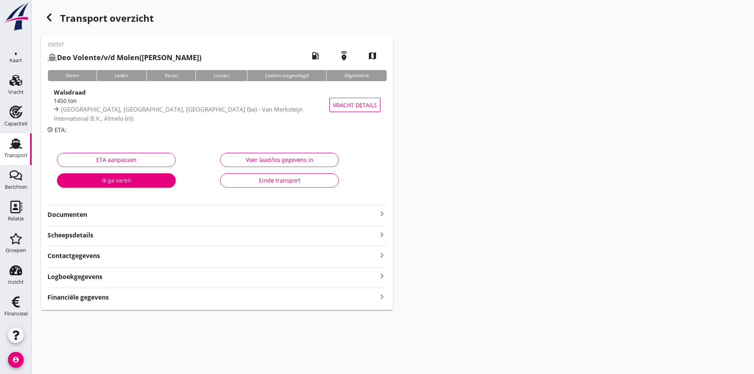
click at [79, 215] on strong "Documenten" at bounding box center [213, 214] width 330 height 9
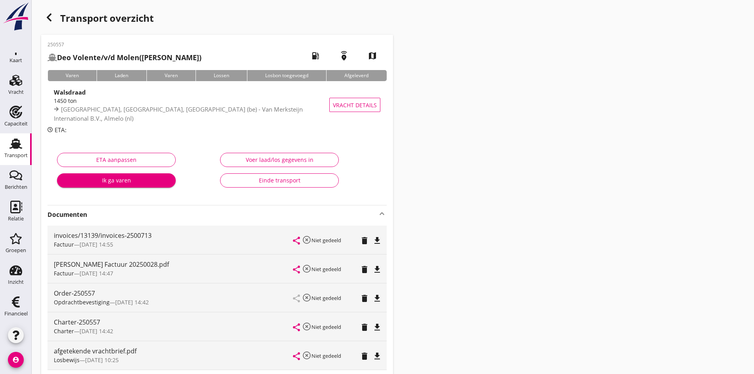
scroll to position [79, 0]
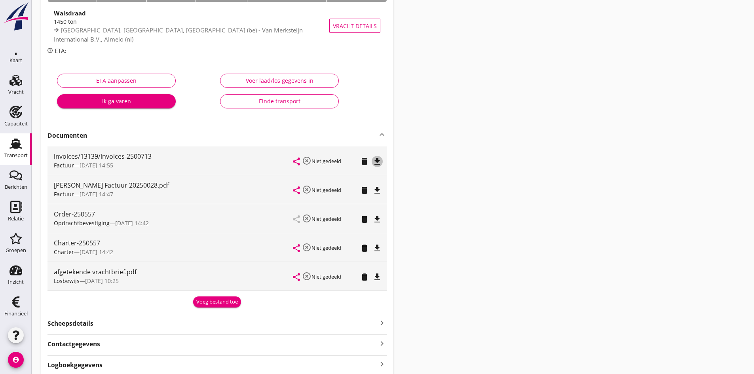
click at [376, 159] on icon "file_download" at bounding box center [377, 162] width 10 height 10
click at [13, 308] on icon "Financieel" at bounding box center [16, 302] width 13 height 13
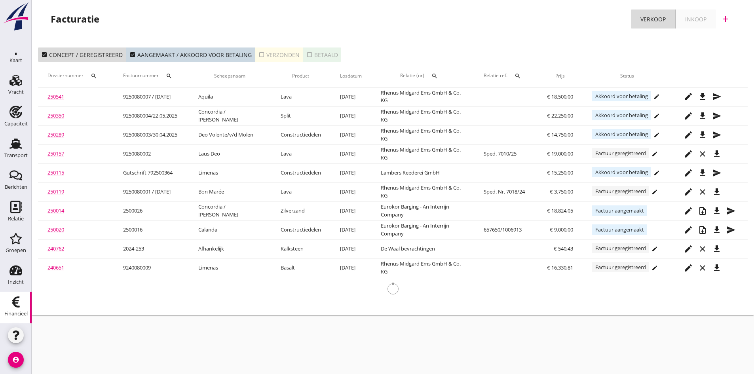
click at [272, 54] on div "check_box_outline_blank Verzonden" at bounding box center [278, 55] width 41 height 8
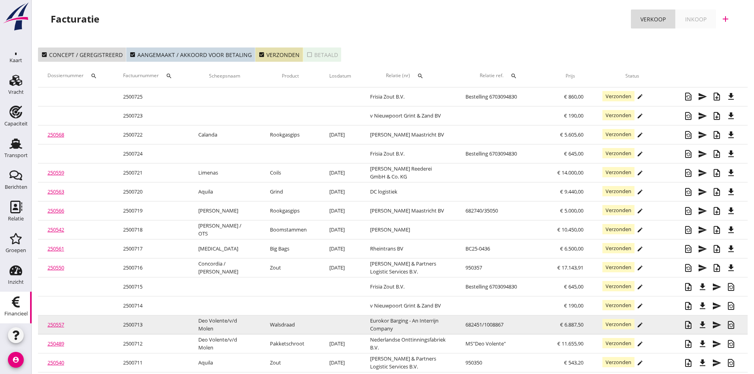
click at [58, 325] on link "250557" at bounding box center [56, 324] width 17 height 7
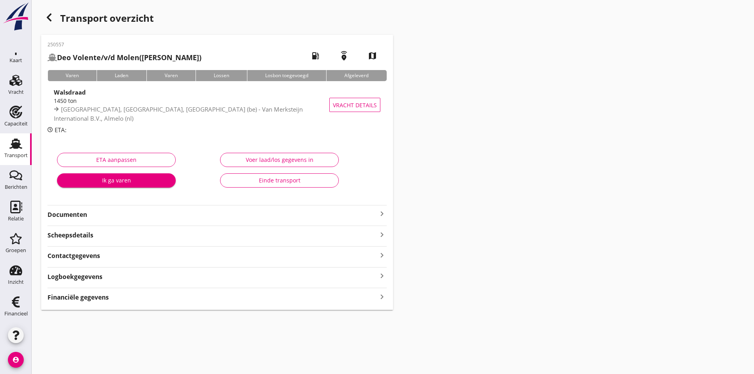
click at [83, 298] on strong "Financiële gegevens" at bounding box center [78, 297] width 61 height 9
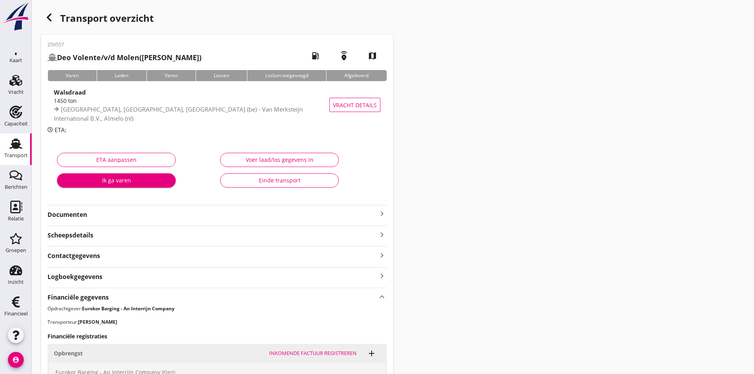
drag, startPoint x: 379, startPoint y: 214, endPoint x: 389, endPoint y: 216, distance: 9.7
click at [380, 214] on icon "keyboard_arrow_right" at bounding box center [382, 214] width 10 height 10
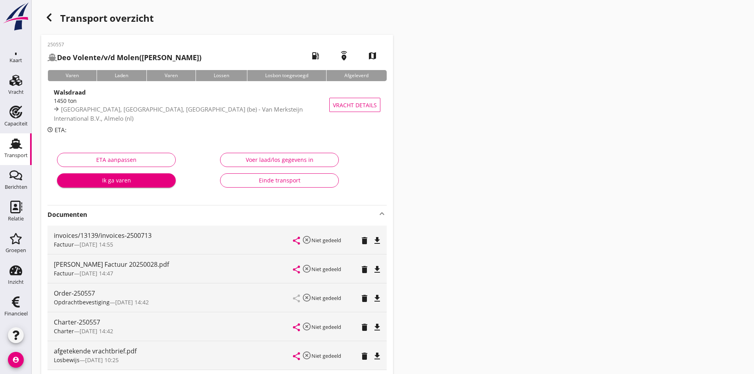
scroll to position [40, 0]
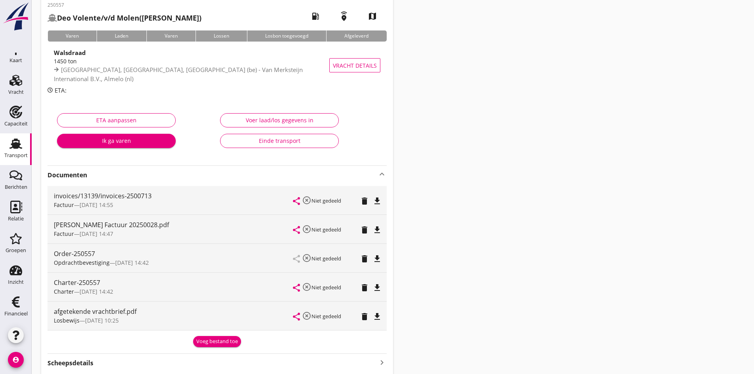
click at [378, 230] on icon "file_download" at bounding box center [377, 230] width 10 height 10
click at [376, 200] on icon "file_download" at bounding box center [377, 201] width 10 height 10
click at [274, 139] on div "Einde transport" at bounding box center [279, 141] width 105 height 8
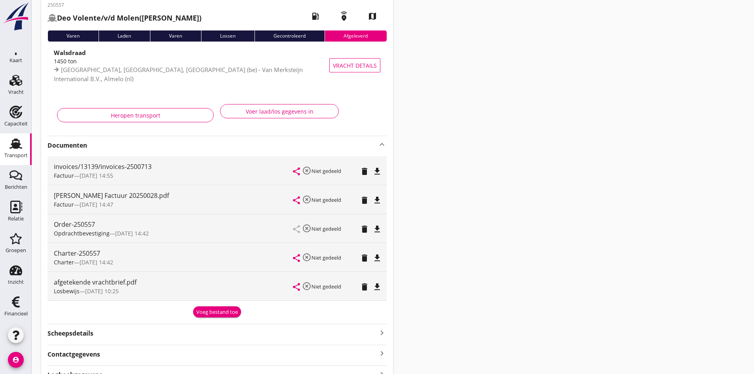
click at [11, 144] on use at bounding box center [16, 144] width 13 height 10
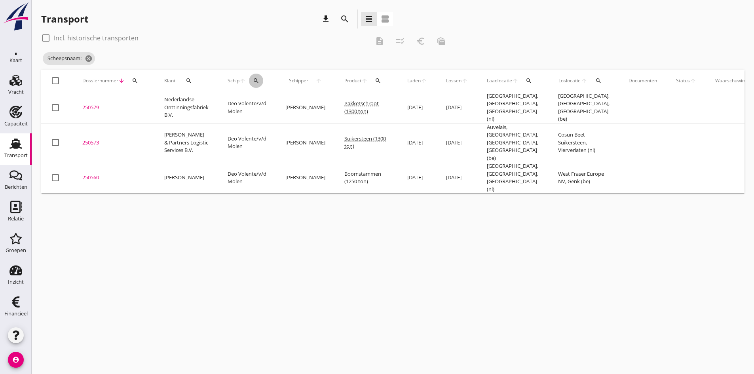
click at [257, 80] on icon "search" at bounding box center [256, 81] width 6 height 6
click at [260, 103] on input "Zoek op (scheeps)naam" at bounding box center [294, 103] width 82 height 13
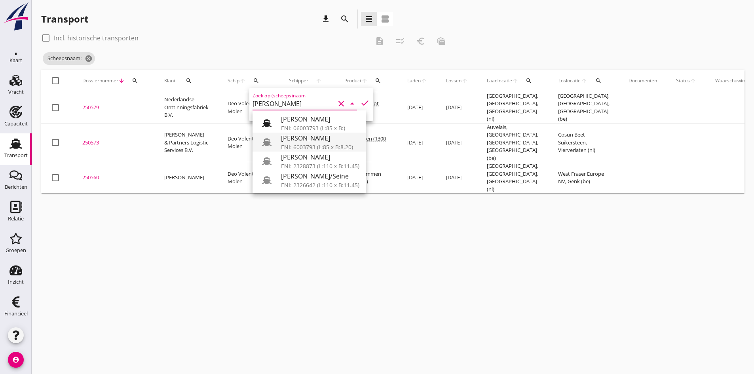
click at [289, 140] on div "[PERSON_NAME]" at bounding box center [320, 138] width 78 height 10
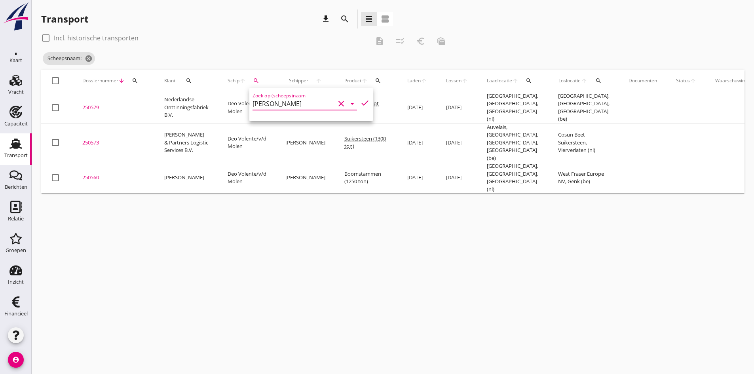
click at [360, 101] on icon "check" at bounding box center [365, 103] width 10 height 10
type input "[PERSON_NAME]"
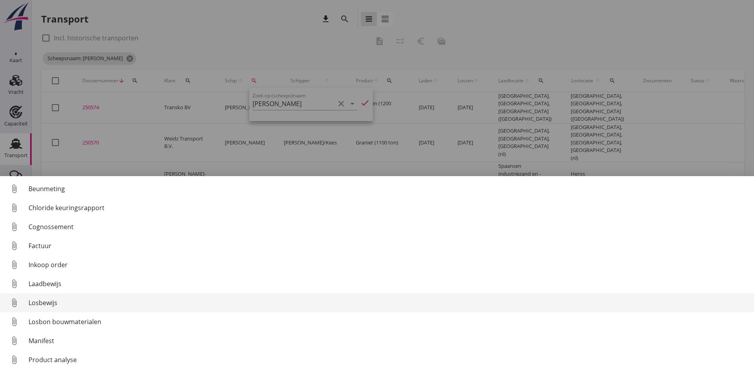
click at [38, 303] on div "Losbewijs" at bounding box center [388, 303] width 719 height 10
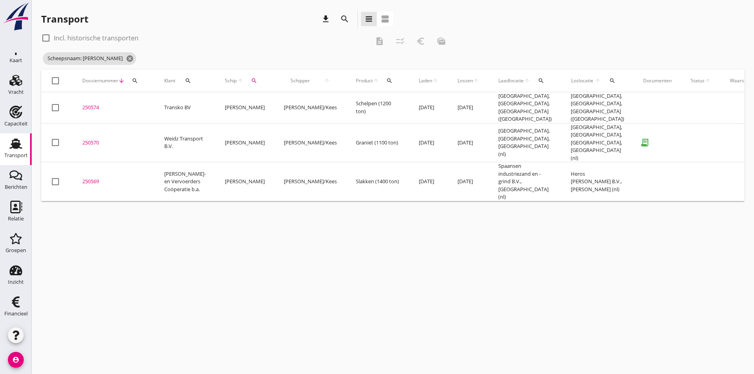
click at [89, 139] on div "250570" at bounding box center [113, 143] width 63 height 8
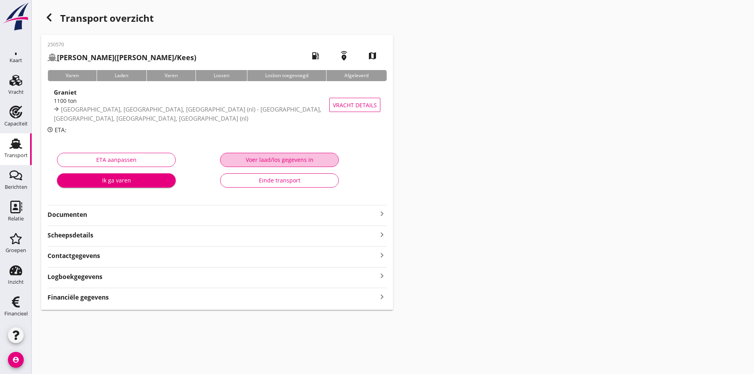
click at [271, 158] on div "Voer laad/los gegevens in" at bounding box center [279, 160] width 105 height 8
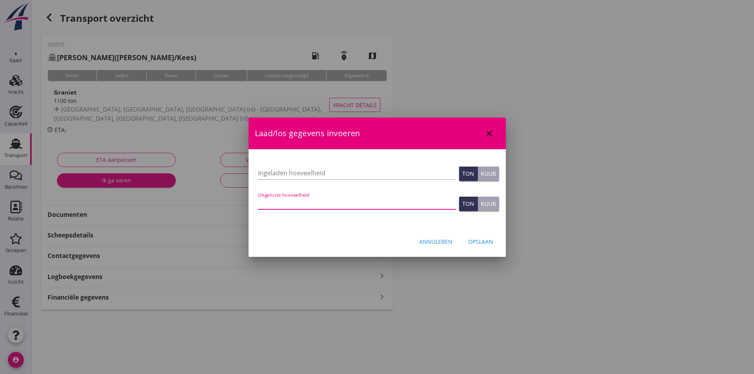
click at [269, 203] on input "Uitgeloste hoeveelheid" at bounding box center [357, 203] width 198 height 13
type input "1097"
click at [472, 241] on div "Opslaan" at bounding box center [480, 242] width 25 height 8
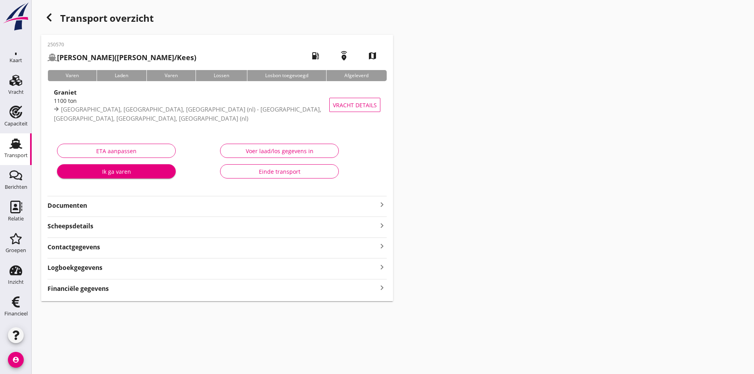
click at [376, 289] on div "Financiële gegevens keyboard_arrow_right" at bounding box center [217, 288] width 339 height 11
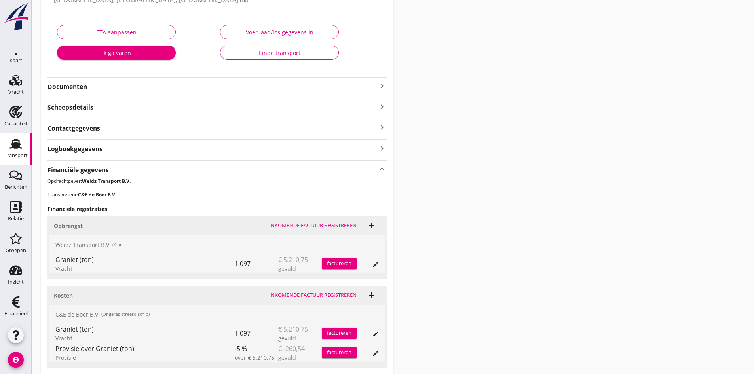
scroll to position [179, 0]
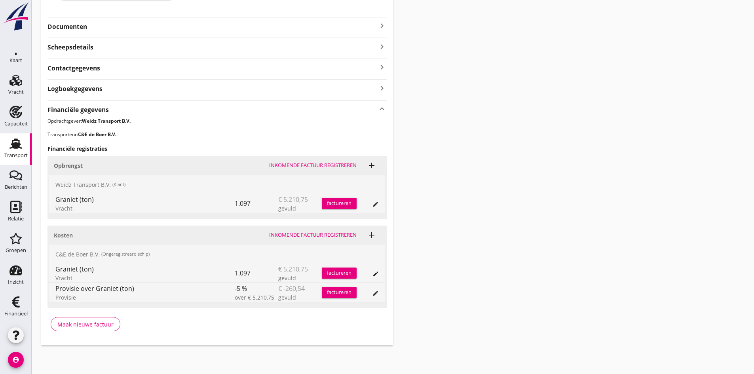
click at [300, 236] on div "Inkomende factuur registreren" at bounding box center [312, 235] width 87 height 8
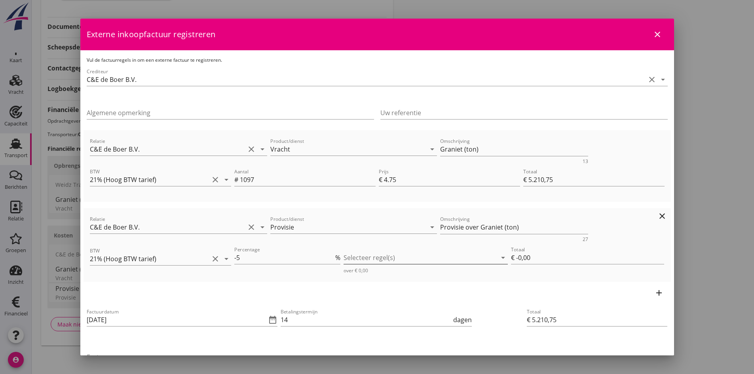
click at [363, 259] on div at bounding box center [420, 257] width 153 height 13
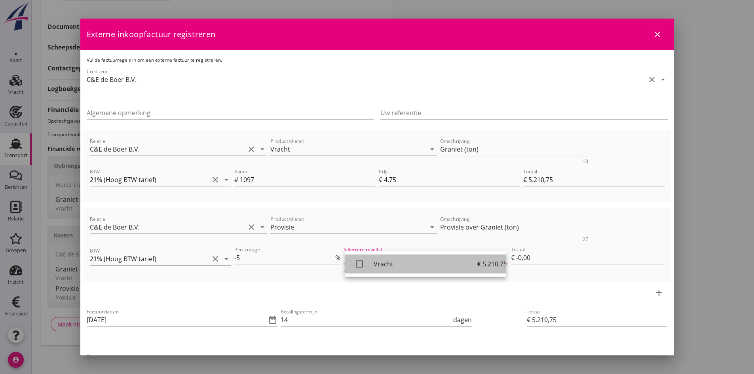
click at [358, 265] on icon "check_box_outline_blank" at bounding box center [360, 264] width 16 height 16
type input "€ -260,54"
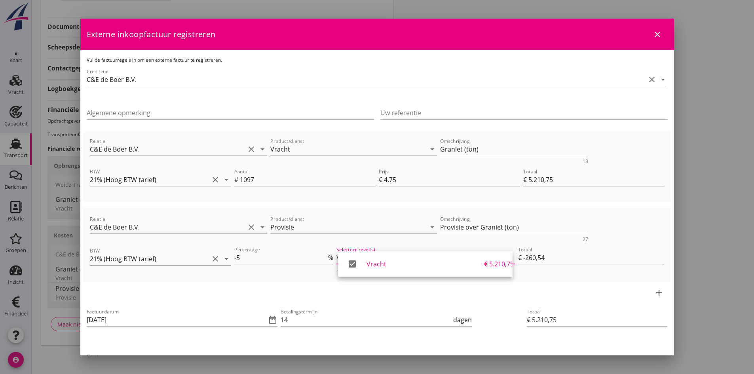
click at [155, 298] on div "add" at bounding box center [377, 293] width 587 height 22
click at [151, 318] on input "[DATE]" at bounding box center [177, 320] width 180 height 13
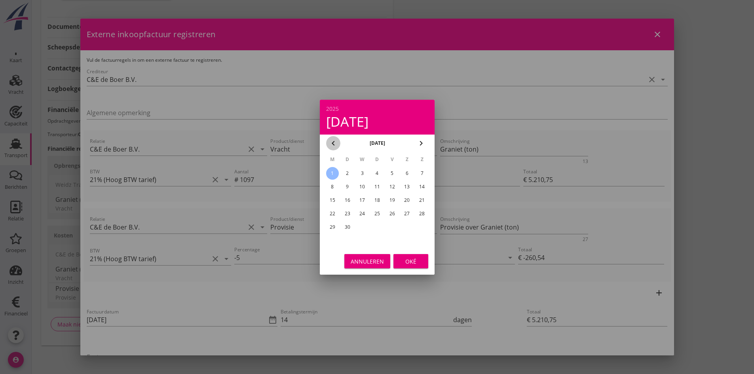
click at [334, 144] on icon "chevron_left" at bounding box center [334, 144] width 10 height 10
click at [393, 228] on div "29" at bounding box center [392, 227] width 13 height 13
type input "[DATE]"
click at [405, 260] on div "Oké" at bounding box center [411, 261] width 22 height 8
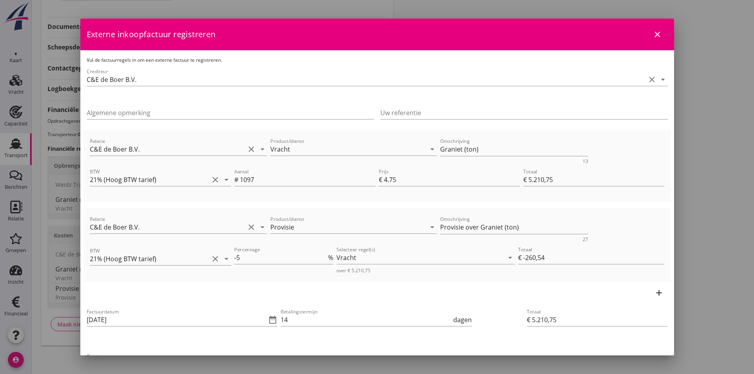
scroll to position [79, 0]
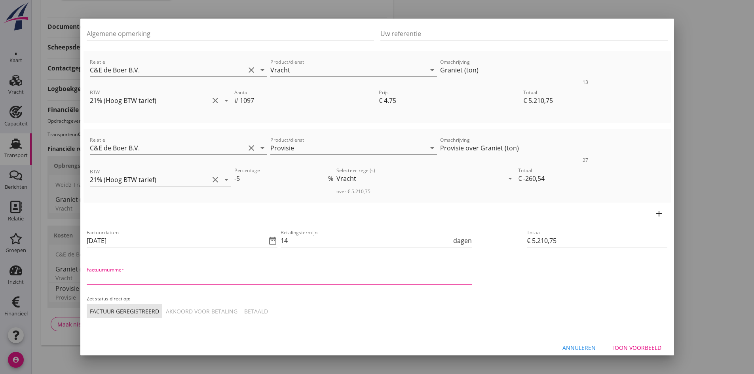
click at [129, 276] on input "Factuurnummer" at bounding box center [279, 278] width 385 height 13
type input "202550"
click at [185, 308] on div "Akkoord voor betaling" at bounding box center [202, 311] width 72 height 8
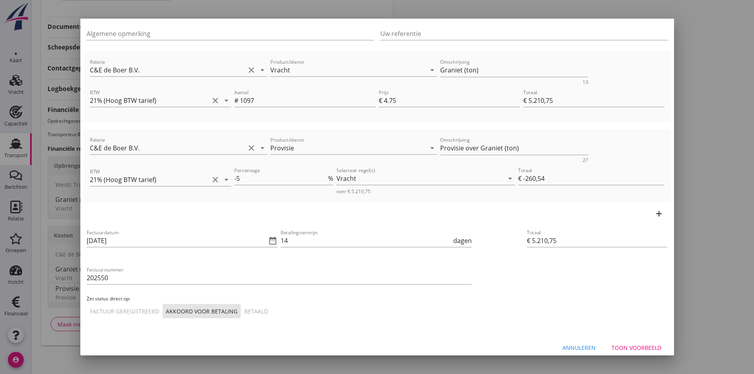
scroll to position [86, 0]
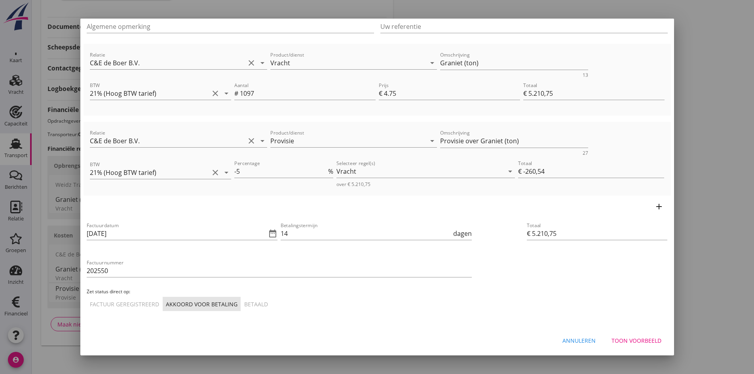
click at [615, 337] on div "Toon voorbeeld" at bounding box center [637, 340] width 50 height 8
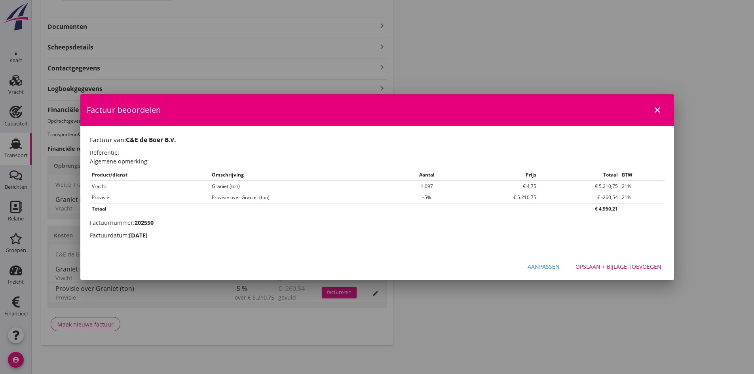
scroll to position [0, 0]
click at [602, 267] on div "Opslaan + bijlage toevoegen" at bounding box center [619, 266] width 86 height 8
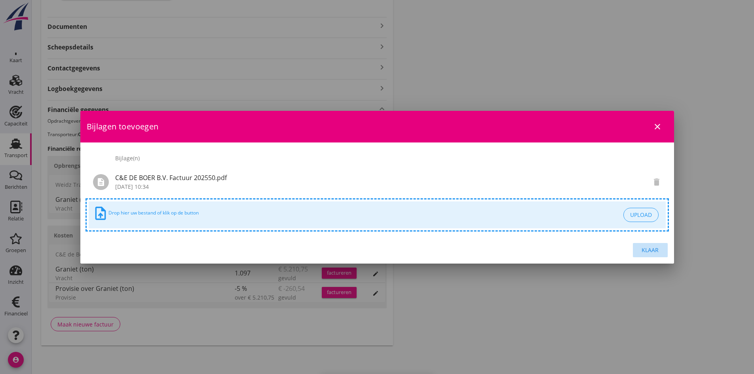
click at [648, 248] on div "Klaar" at bounding box center [650, 250] width 22 height 8
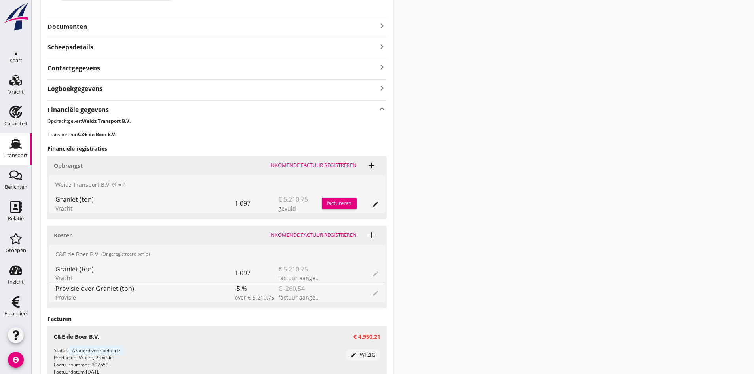
scroll to position [258, 0]
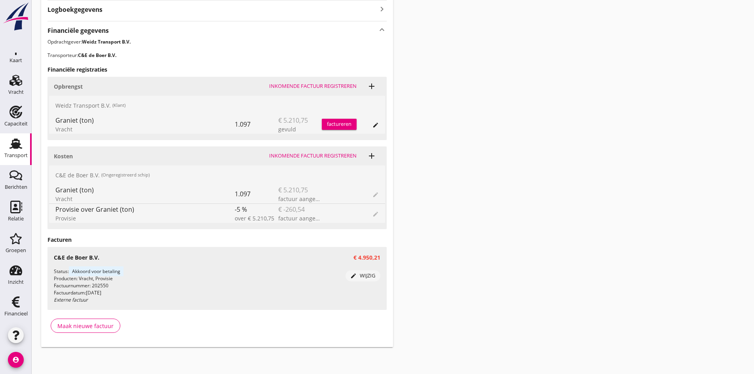
click at [329, 121] on div "factureren" at bounding box center [339, 124] width 35 height 8
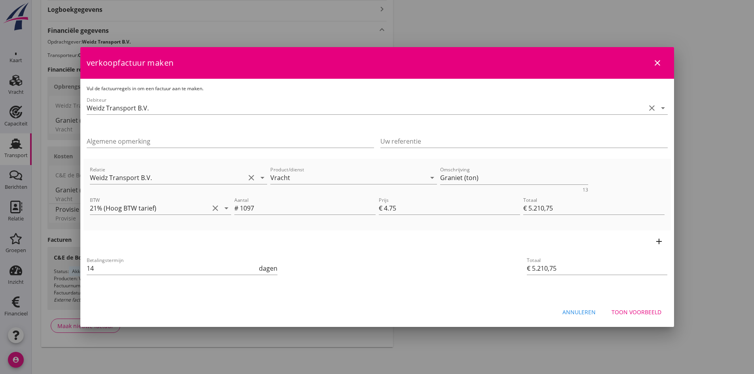
click at [623, 312] on div "Toon voorbeeld" at bounding box center [637, 312] width 50 height 8
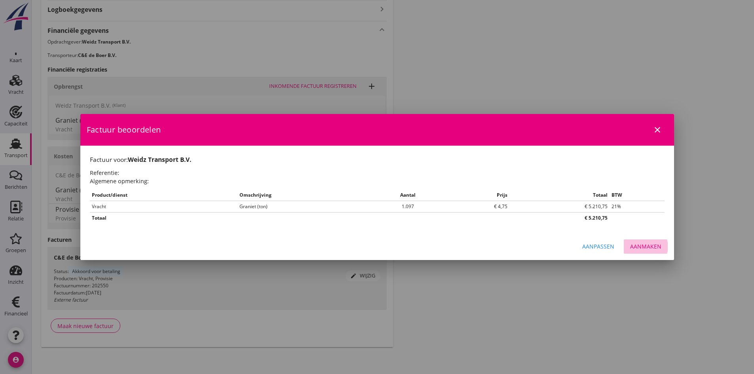
click at [636, 246] on div "Aanmaken" at bounding box center [645, 246] width 31 height 8
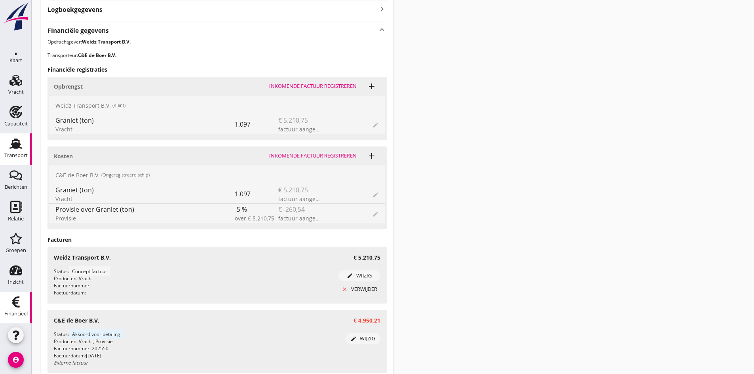
click at [10, 306] on icon "Financieel" at bounding box center [16, 302] width 13 height 13
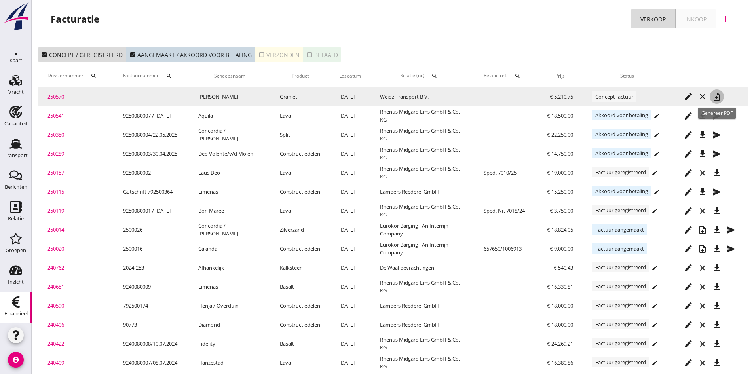
click at [717, 95] on icon "note_add" at bounding box center [717, 97] width 10 height 10
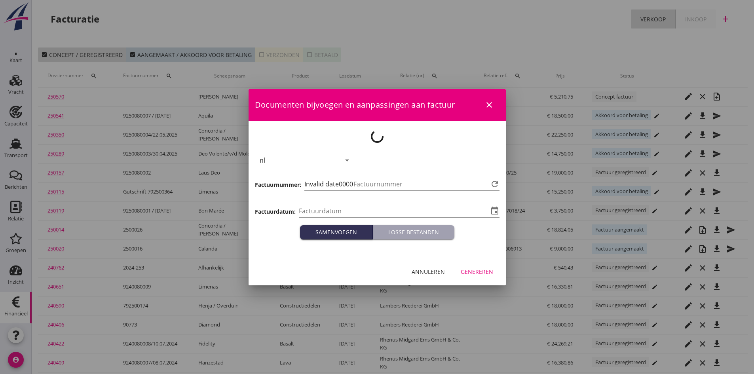
type input "[DATE]"
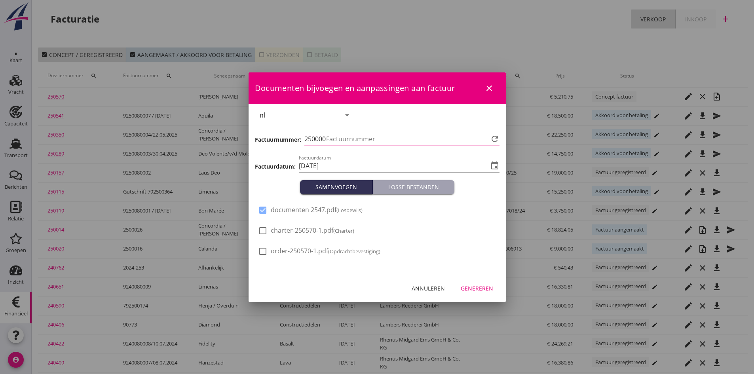
type input "726"
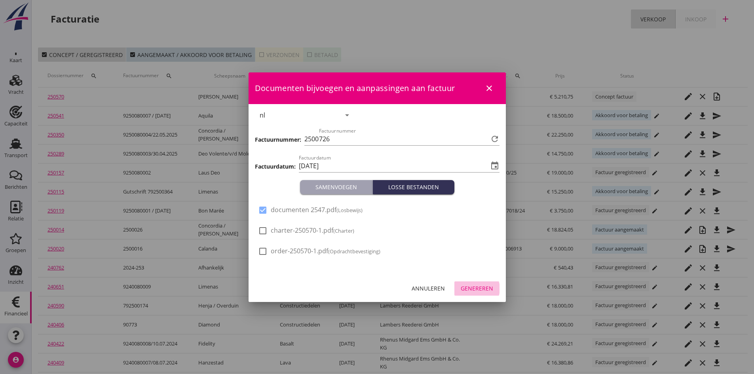
click at [474, 287] on div "Genereren" at bounding box center [477, 288] width 32 height 8
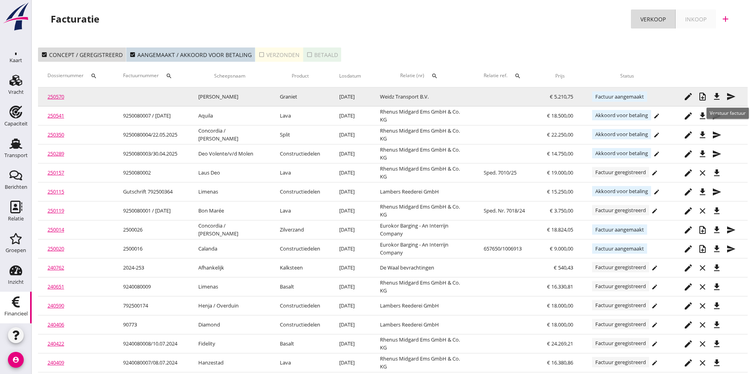
click at [729, 95] on icon "send" at bounding box center [731, 97] width 10 height 10
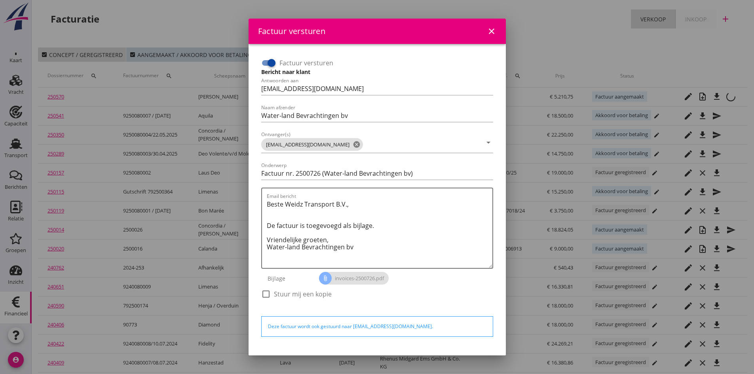
scroll to position [23, 0]
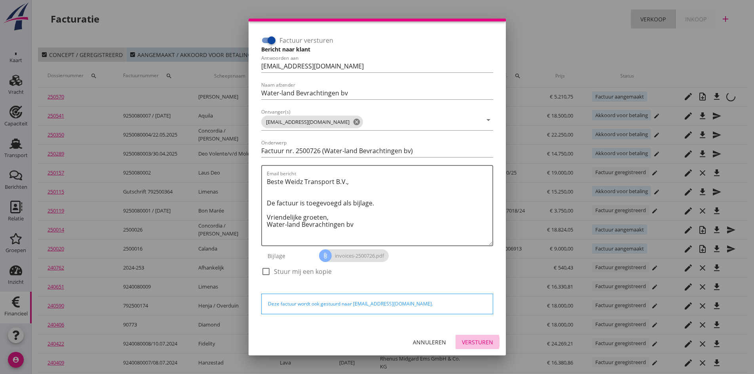
click at [467, 340] on div "Versturen" at bounding box center [477, 342] width 31 height 8
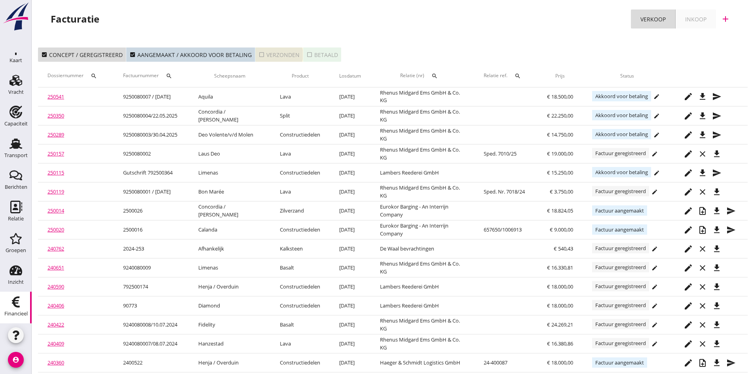
click at [272, 55] on div "check_box_outline_blank Verzonden" at bounding box center [278, 55] width 41 height 8
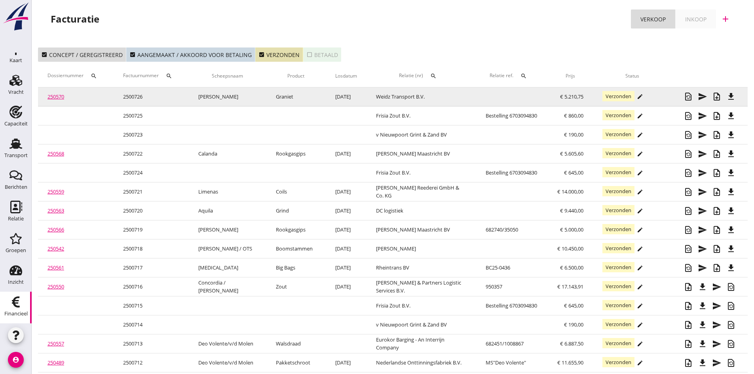
click at [57, 97] on link "250570" at bounding box center [56, 96] width 17 height 7
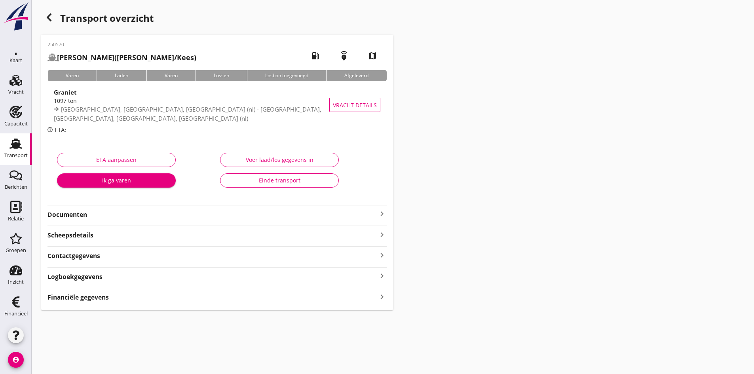
click at [74, 213] on strong "Documenten" at bounding box center [213, 214] width 330 height 9
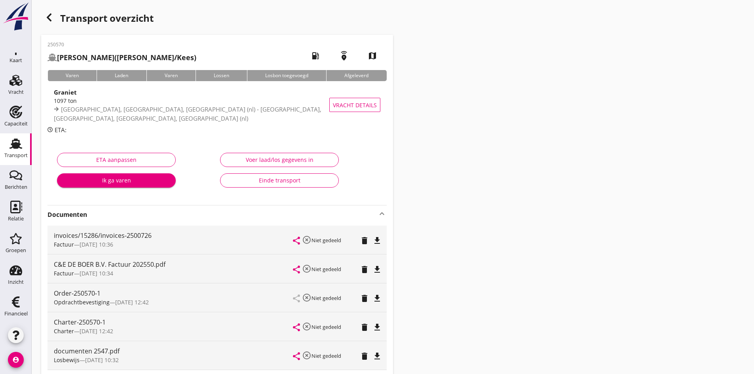
scroll to position [79, 0]
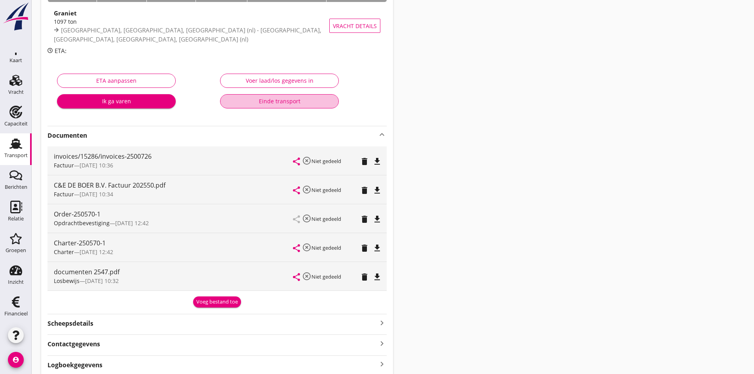
click at [287, 99] on div "Einde transport" at bounding box center [279, 101] width 105 height 8
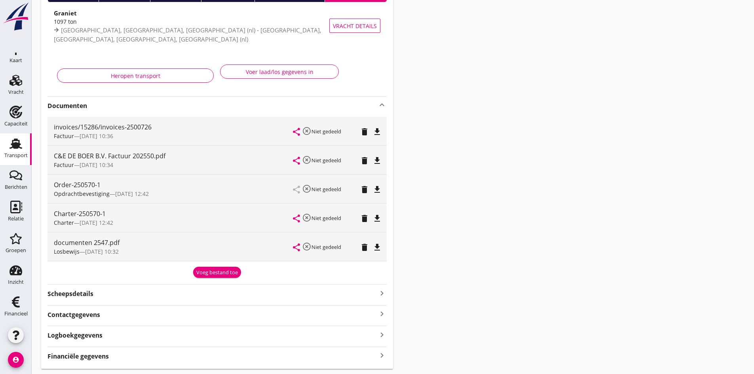
scroll to position [0, 0]
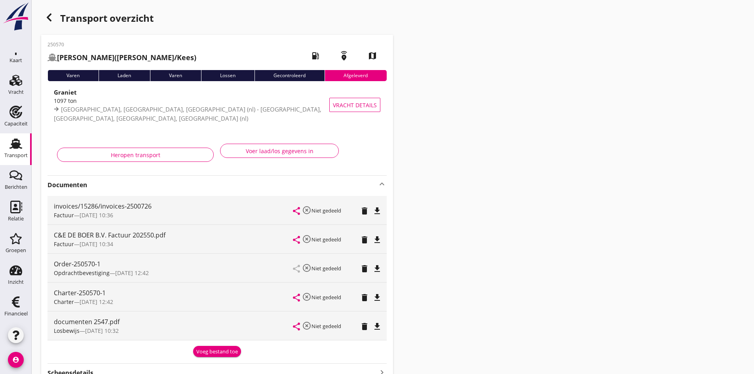
click at [11, 146] on use at bounding box center [16, 144] width 13 height 10
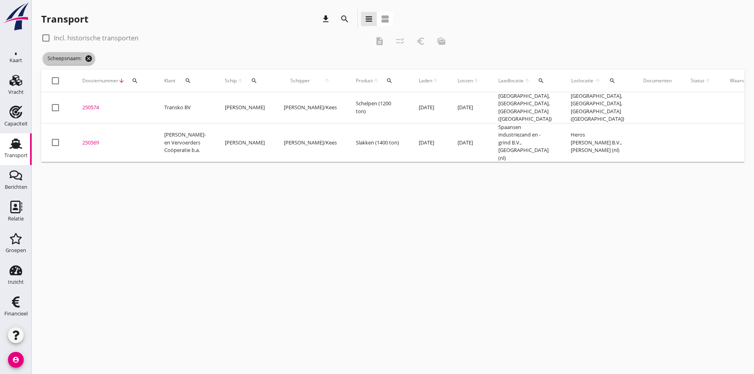
click at [91, 58] on icon "cancel" at bounding box center [89, 59] width 8 height 8
